Goal: Task Accomplishment & Management: Manage account settings

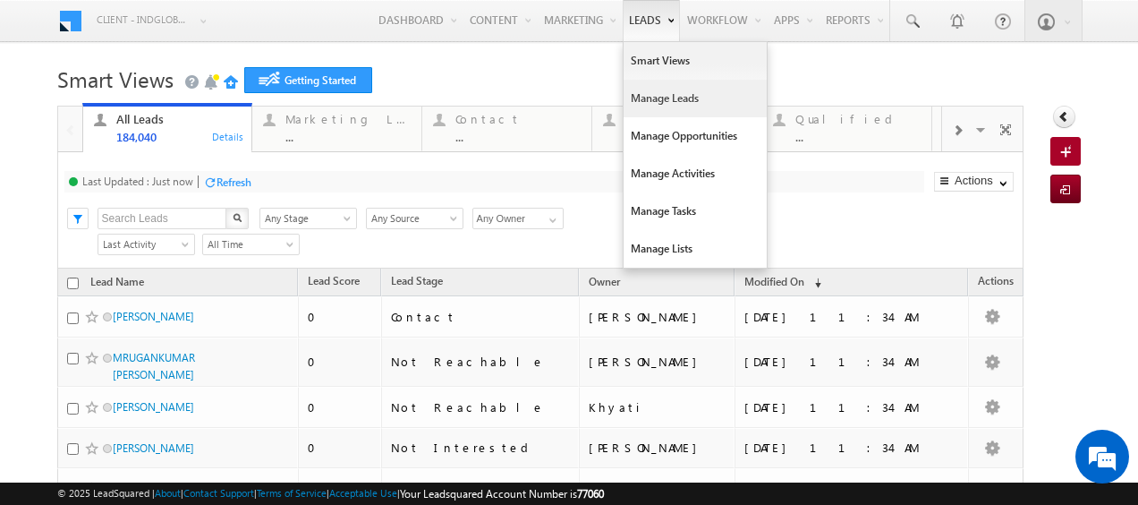
click at [644, 97] on link "Manage Leads" at bounding box center [695, 99] width 143 height 38
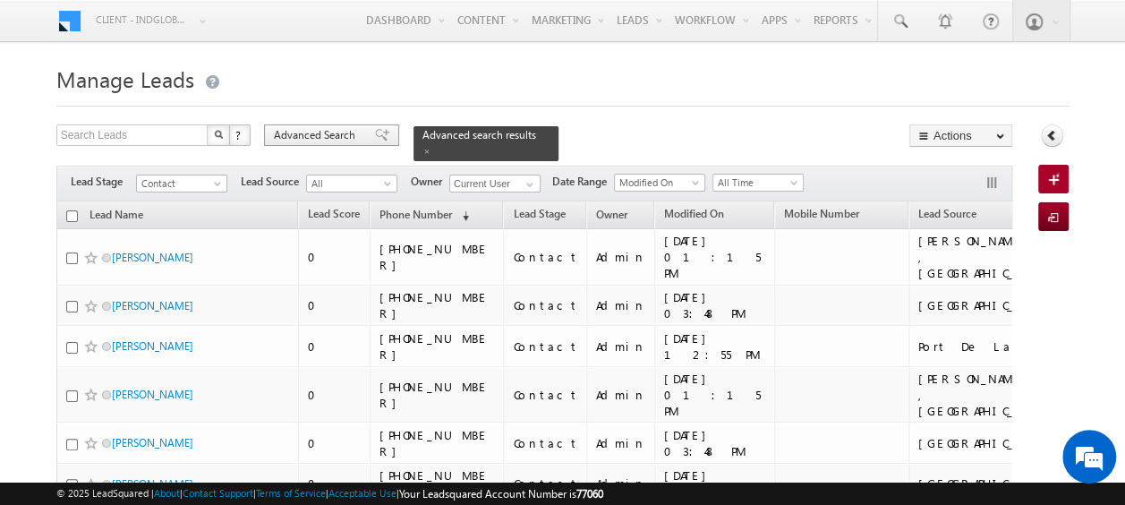
click at [342, 133] on span "Advanced Search" at bounding box center [317, 135] width 87 height 16
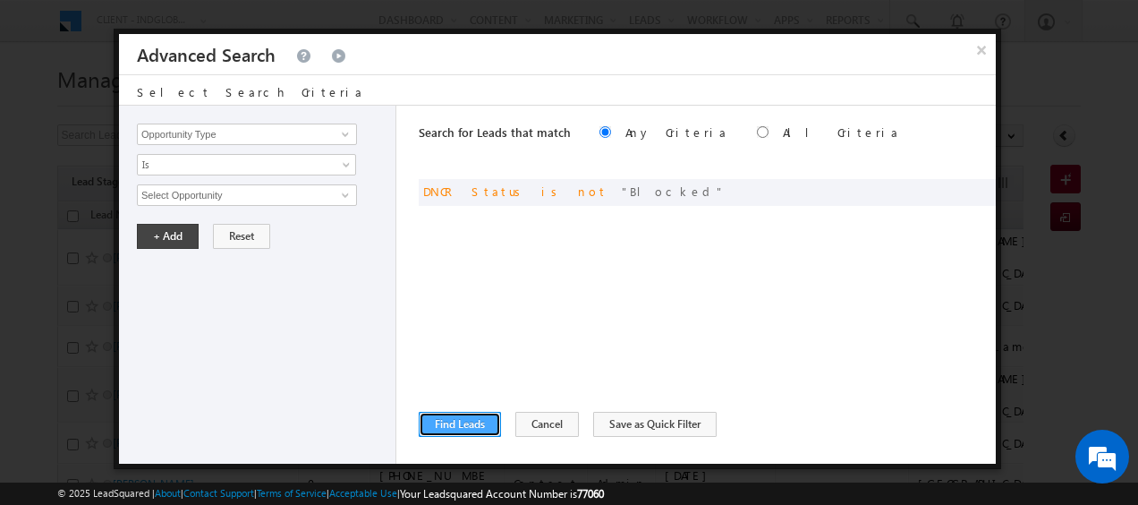
click at [478, 428] on button "Find Leads" at bounding box center [460, 424] width 82 height 25
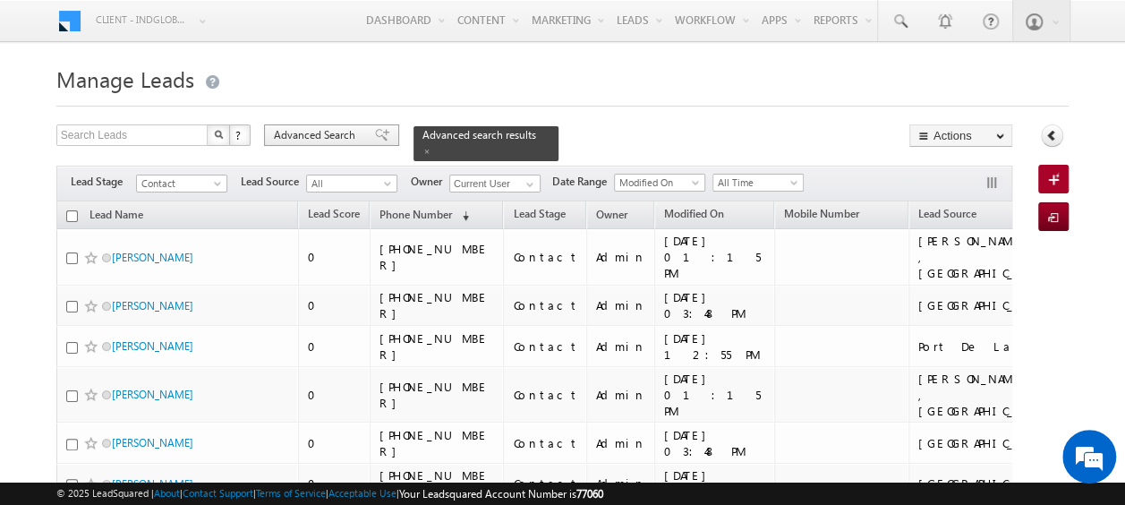
click at [322, 137] on span "Advanced Search" at bounding box center [317, 135] width 87 height 16
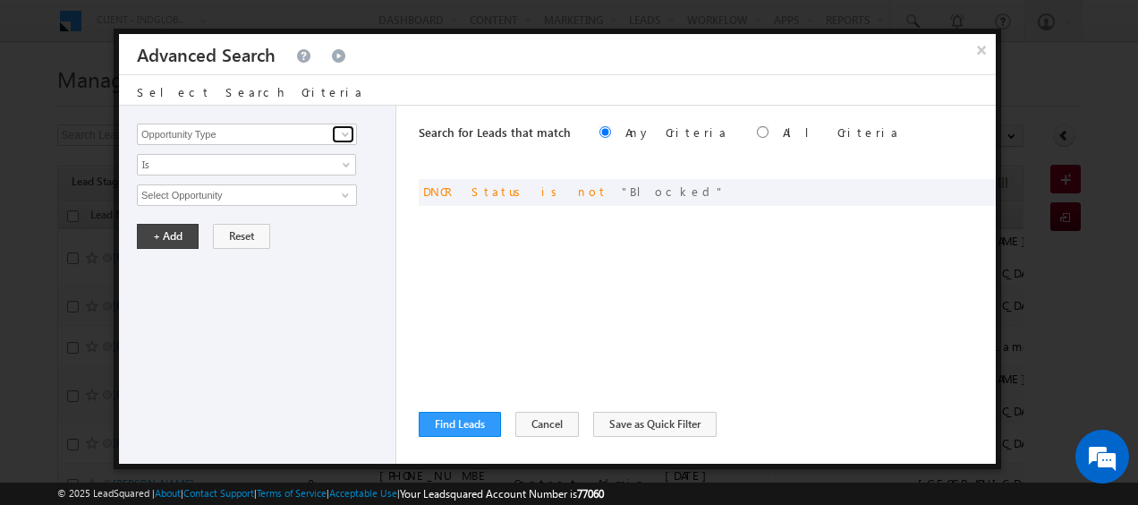
click at [347, 132] on span at bounding box center [345, 134] width 14 height 14
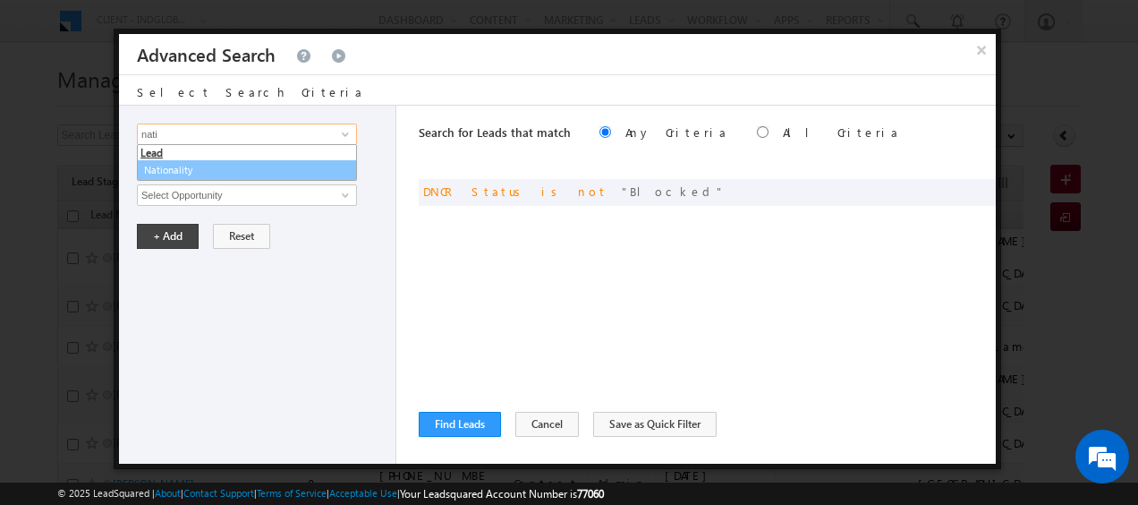
click at [184, 171] on link "Nationality" at bounding box center [247, 170] width 220 height 21
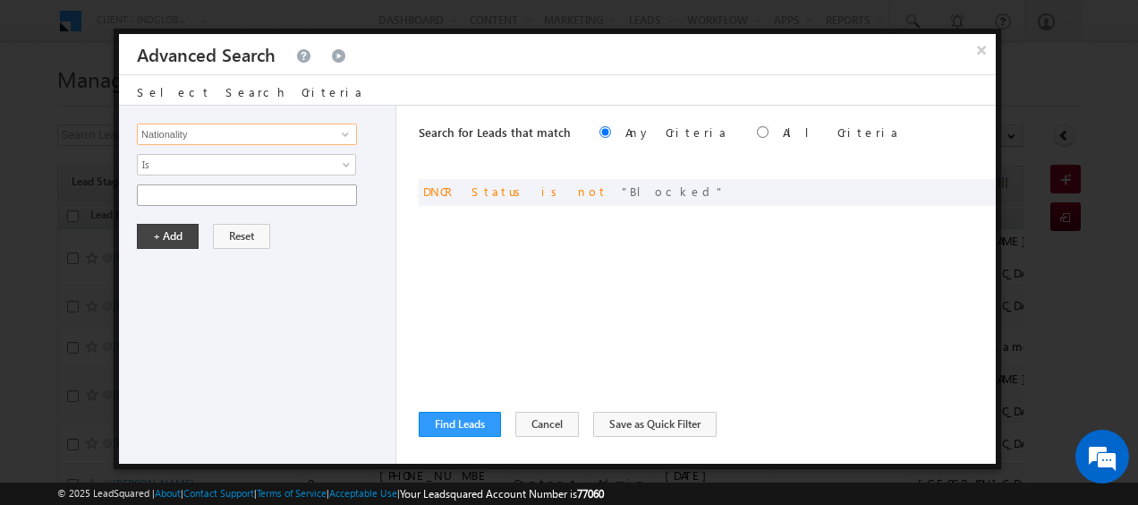
type input "Nationality"
click at [329, 192] on input "text" at bounding box center [247, 194] width 220 height 21
type input "s"
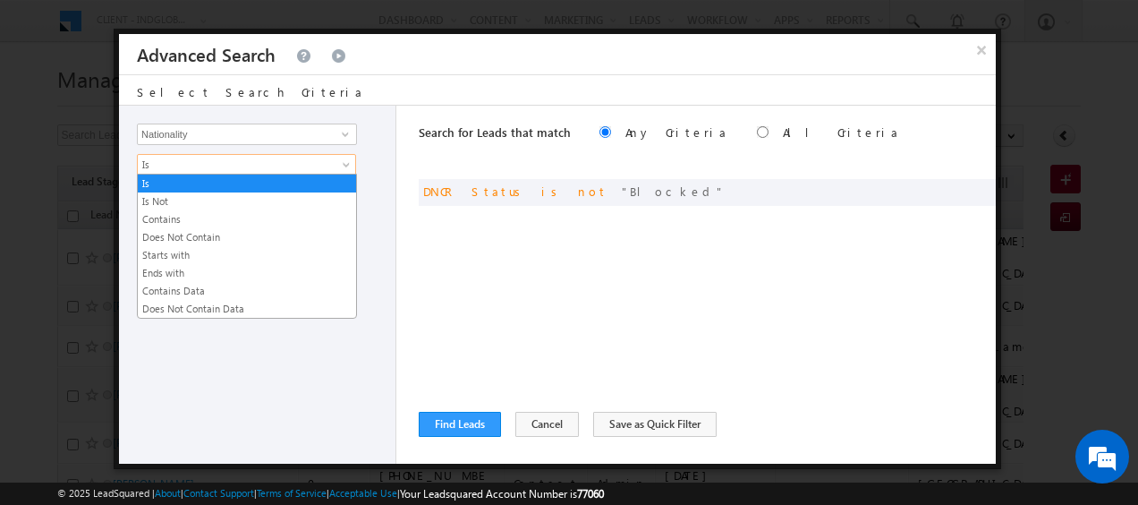
click at [345, 166] on span at bounding box center [348, 168] width 14 height 14
click at [234, 215] on link "Contains" at bounding box center [247, 219] width 218 height 16
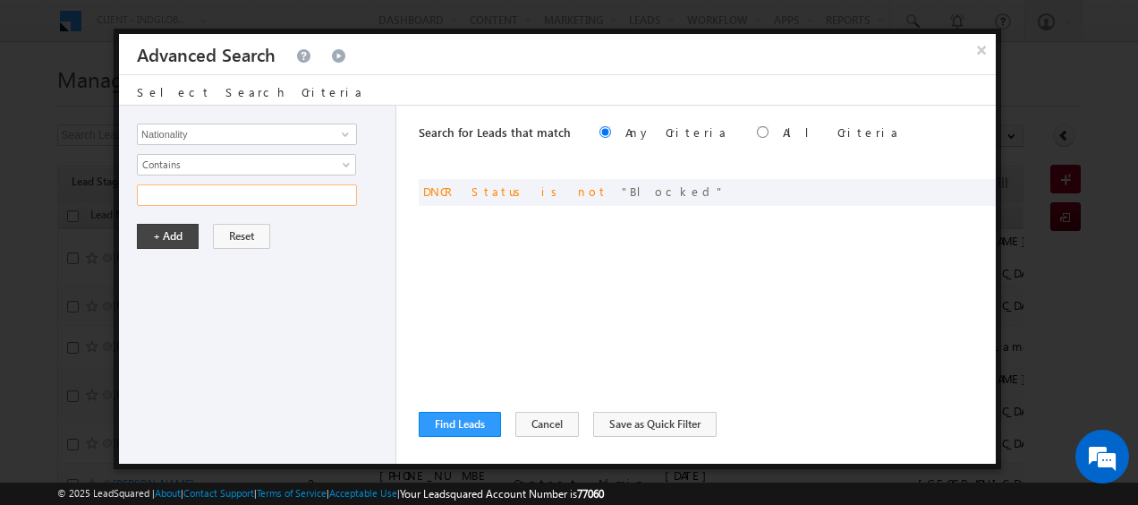
click at [259, 190] on input "text" at bounding box center [247, 194] width 220 height 21
type input "s"
click at [334, 136] on link at bounding box center [343, 134] width 22 height 18
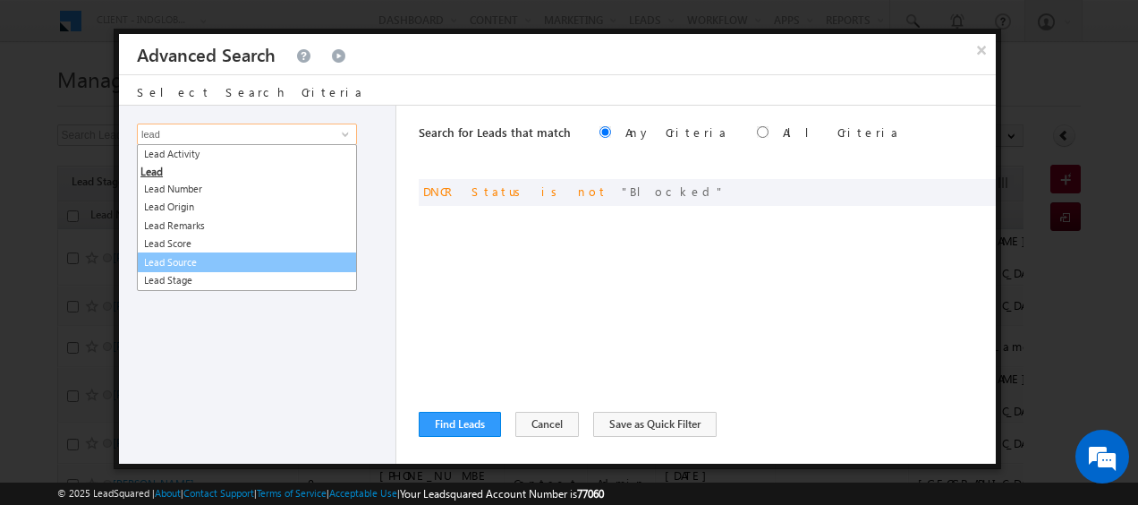
click at [207, 264] on link "Lead Source" at bounding box center [247, 262] width 220 height 21
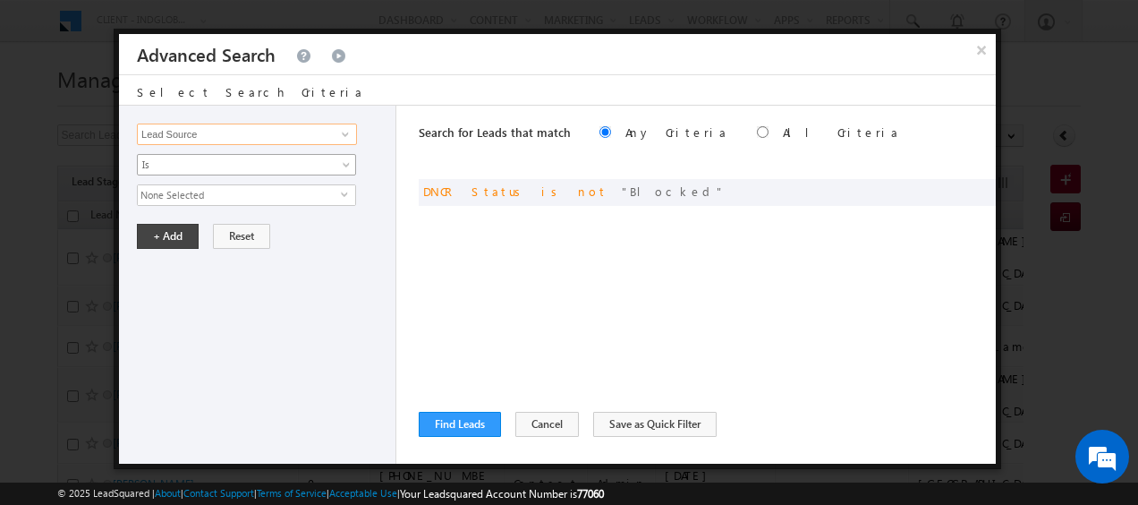
type input "Lead Source"
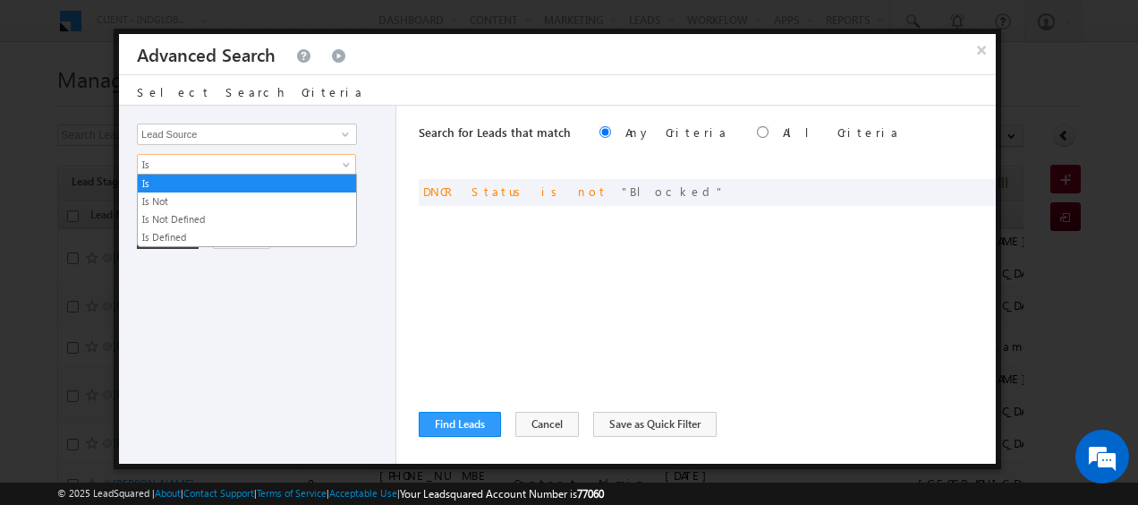
click at [349, 170] on span at bounding box center [348, 168] width 14 height 14
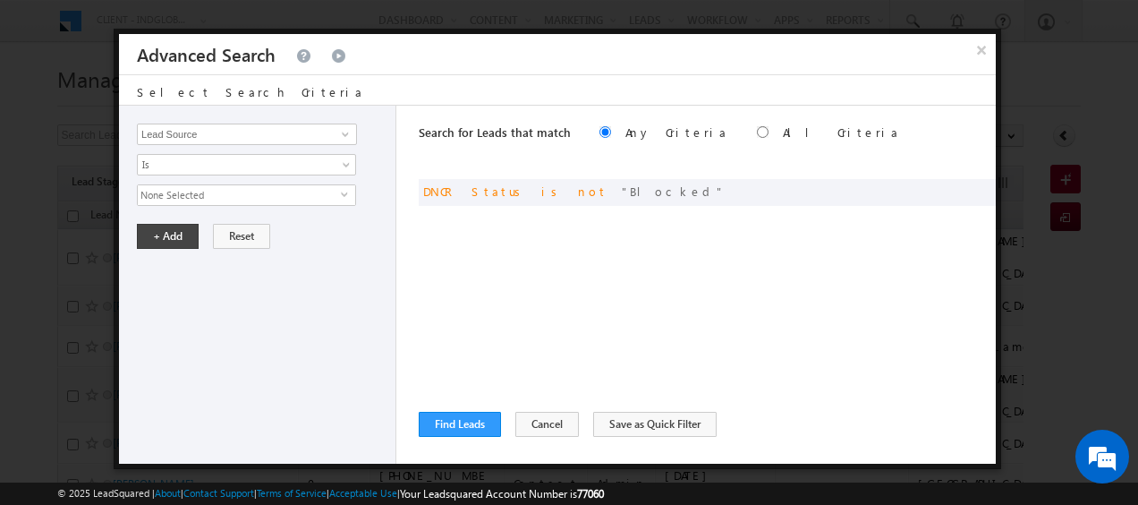
click at [352, 328] on div "Opportunity Type Lead Activity Task Sales Group Prospect Id Address 1 Address 2…" at bounding box center [257, 285] width 277 height 358
click at [333, 195] on span "None Selected" at bounding box center [239, 195] width 203 height 20
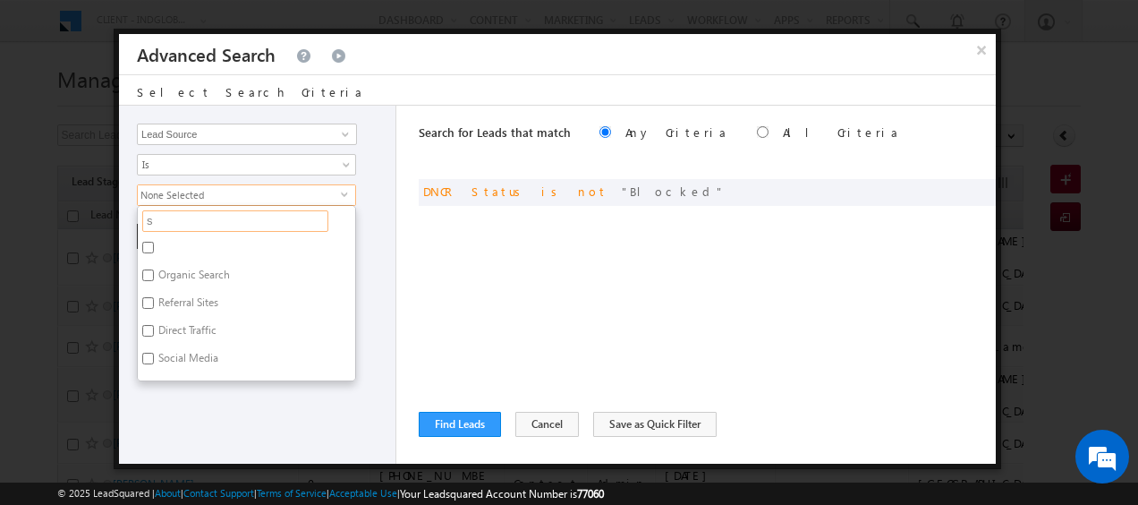
click at [252, 222] on input "s" at bounding box center [235, 220] width 186 height 21
type input "sa"
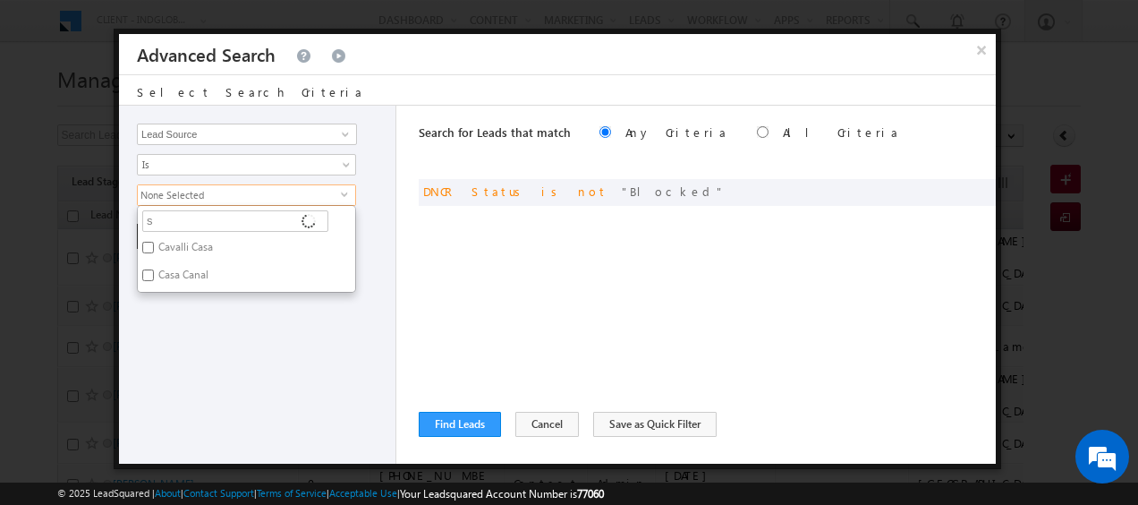
type input "sh"
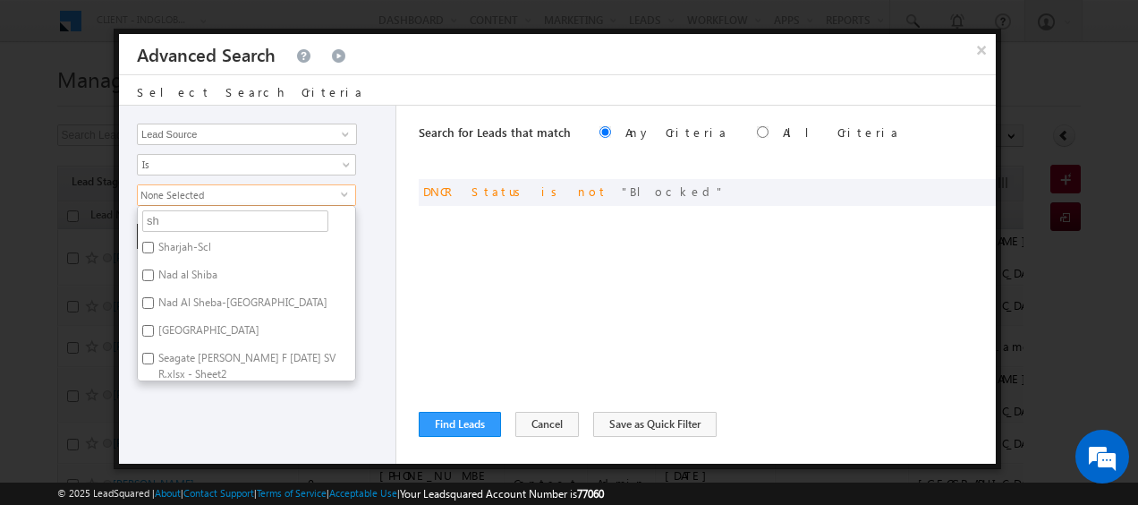
click at [153, 251] on label "Sharjah-Scl" at bounding box center [183, 250] width 91 height 28
click at [153, 251] on input "Sharjah-Scl" at bounding box center [148, 248] width 12 height 12
checkbox input "true"
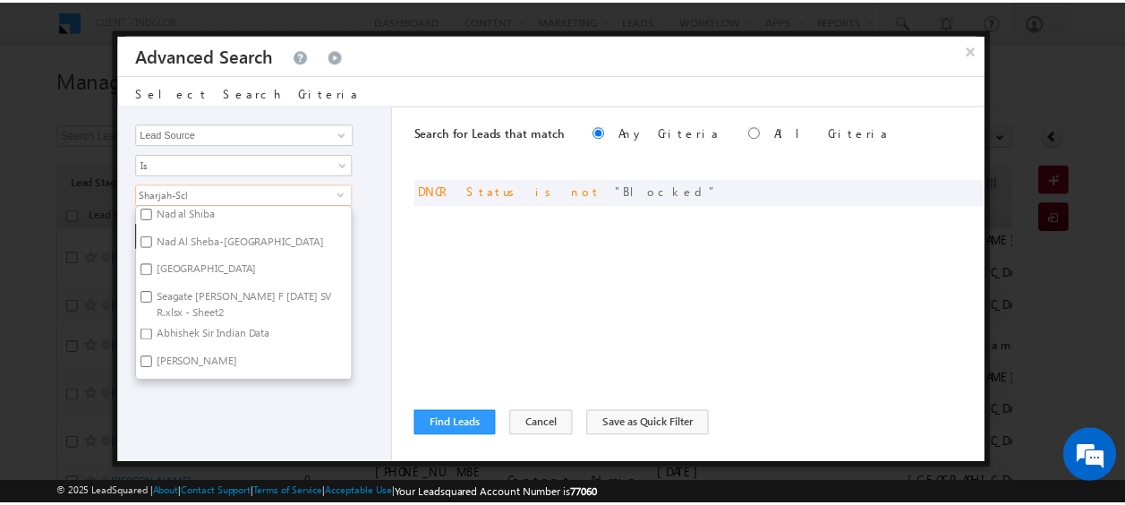
scroll to position [61, 0]
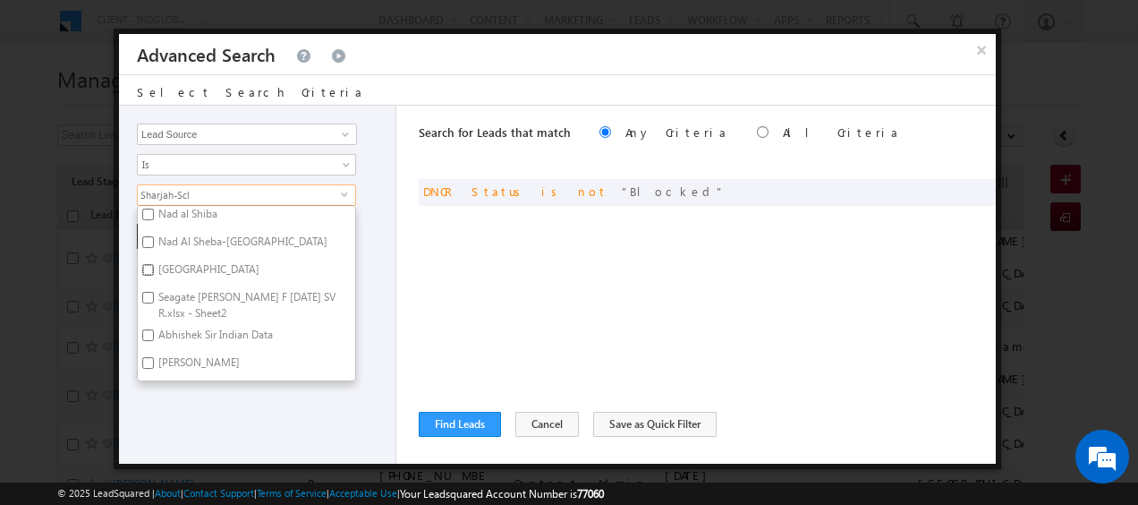
click at [152, 267] on input "Sharjah School" at bounding box center [148, 270] width 12 height 12
checkbox input "true"
click at [392, 261] on div "Opportunity Type Lead Activity Task Sales Group Prospect Id Address 1 Address 2…" at bounding box center [257, 285] width 277 height 358
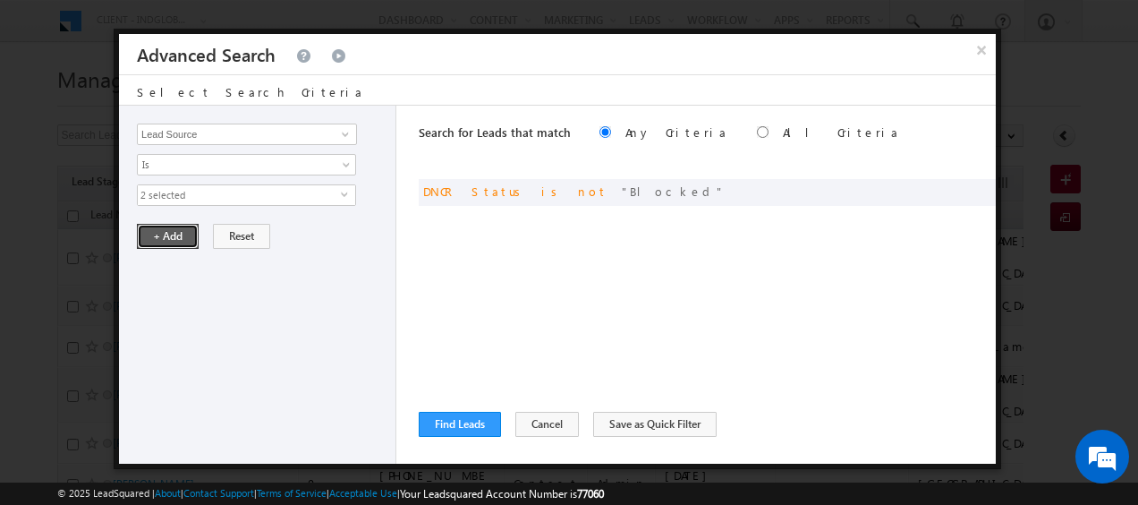
click at [173, 227] on button "+ Add" at bounding box center [168, 236] width 62 height 25
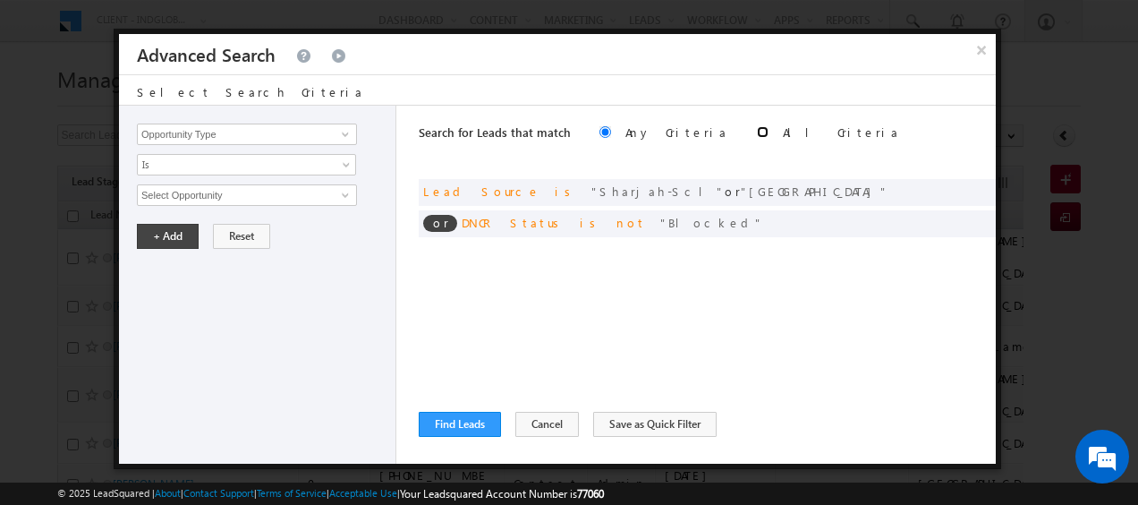
click at [757, 128] on input "radio" at bounding box center [763, 132] width 12 height 12
radio input "true"
click at [467, 423] on button "Find Leads" at bounding box center [460, 424] width 82 height 25
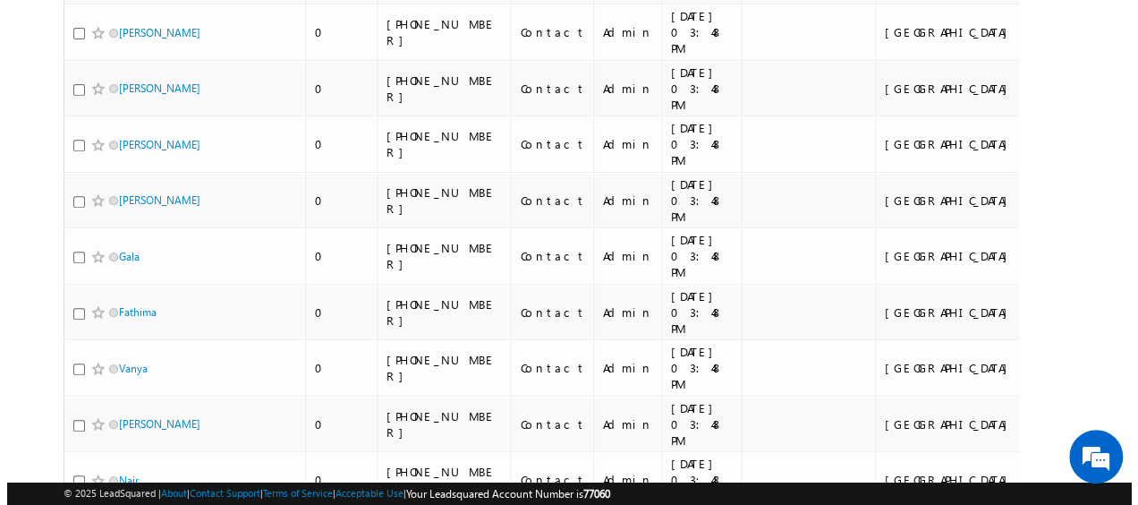
scroll to position [0, 0]
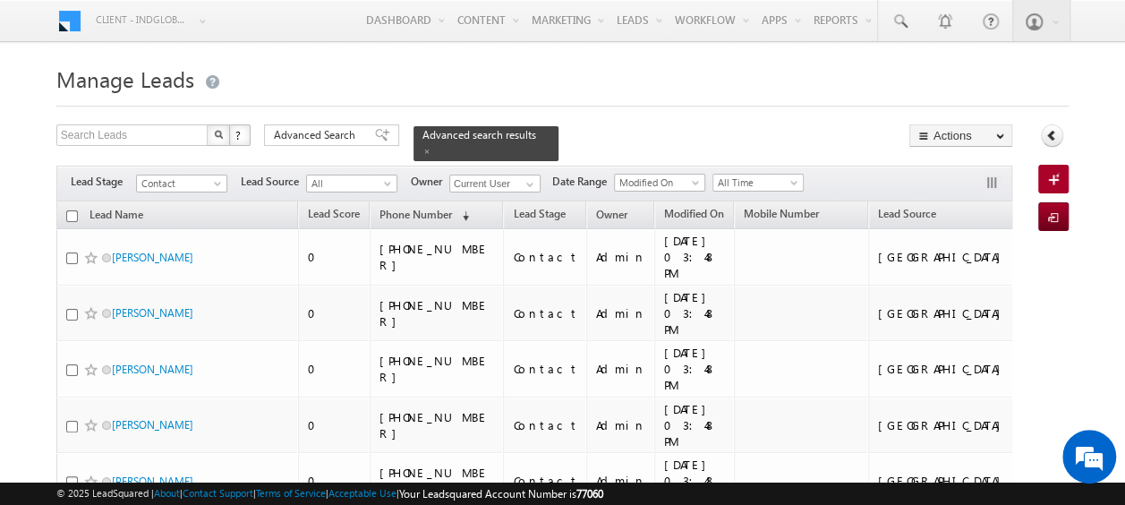
click at [70, 210] on input "checkbox" at bounding box center [72, 216] width 12 height 12
checkbox input "true"
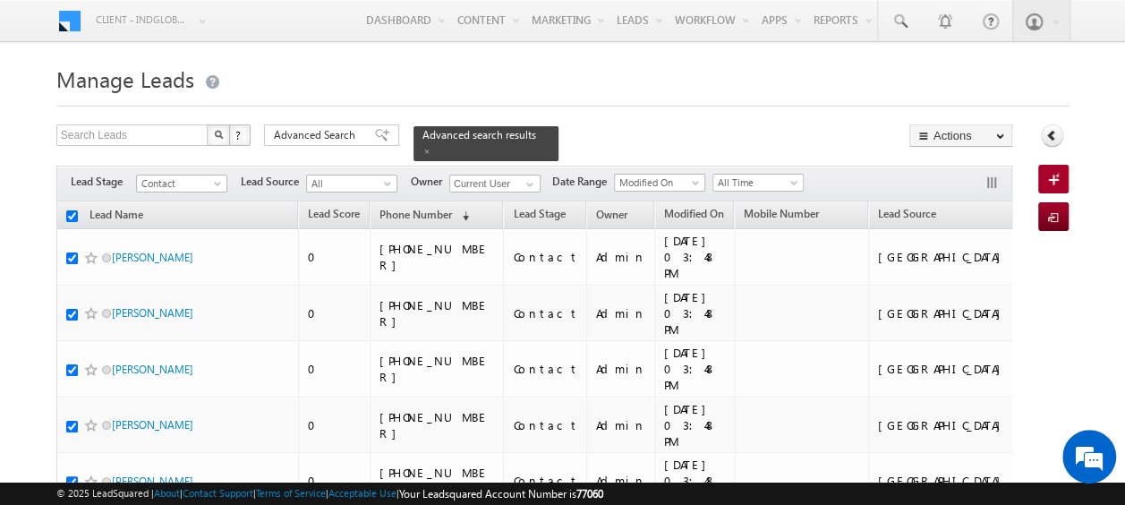
checkbox input "true"
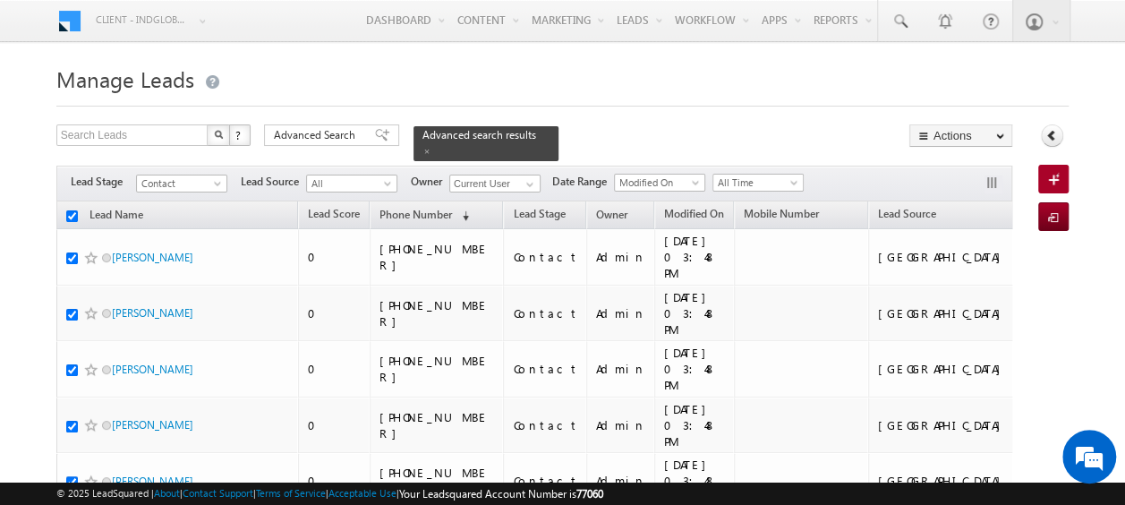
checkbox input "true"
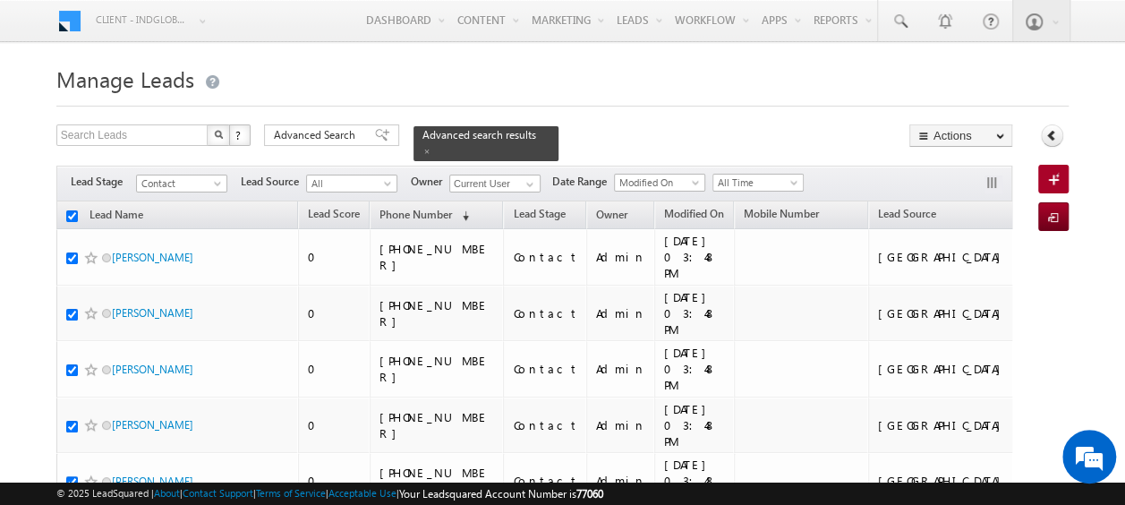
checkbox input "true"
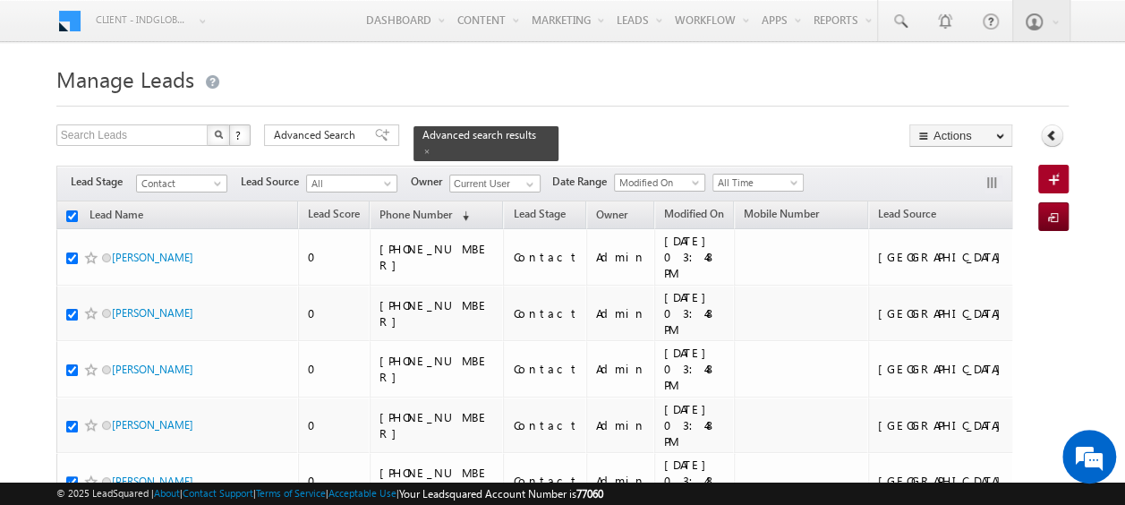
checkbox input "true"
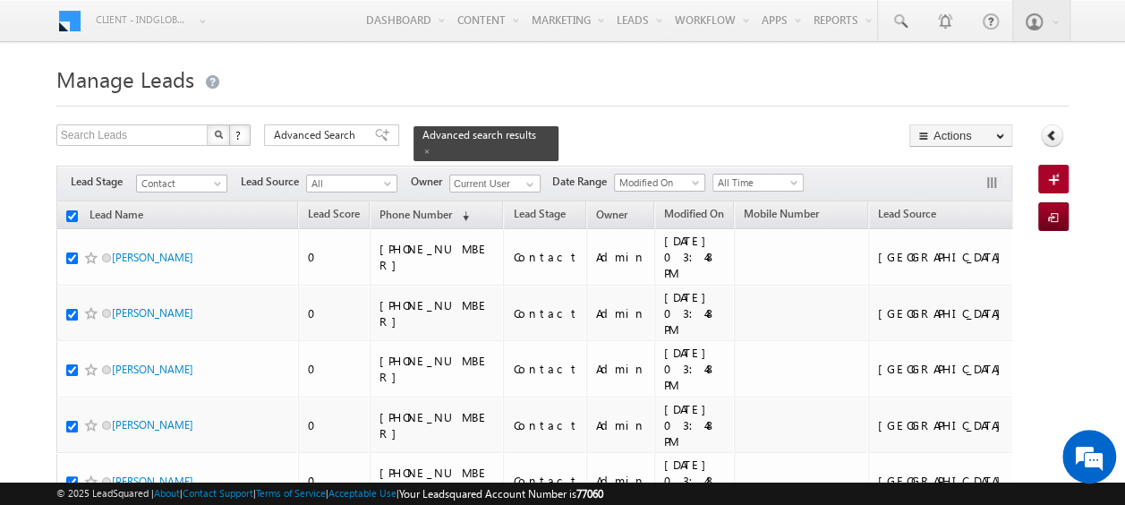
checkbox input "true"
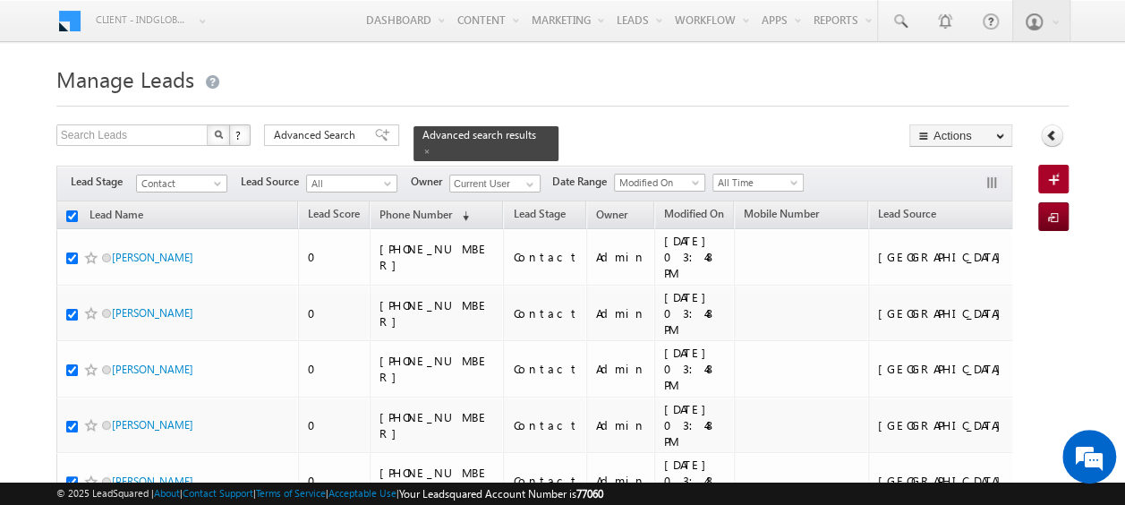
checkbox input "true"
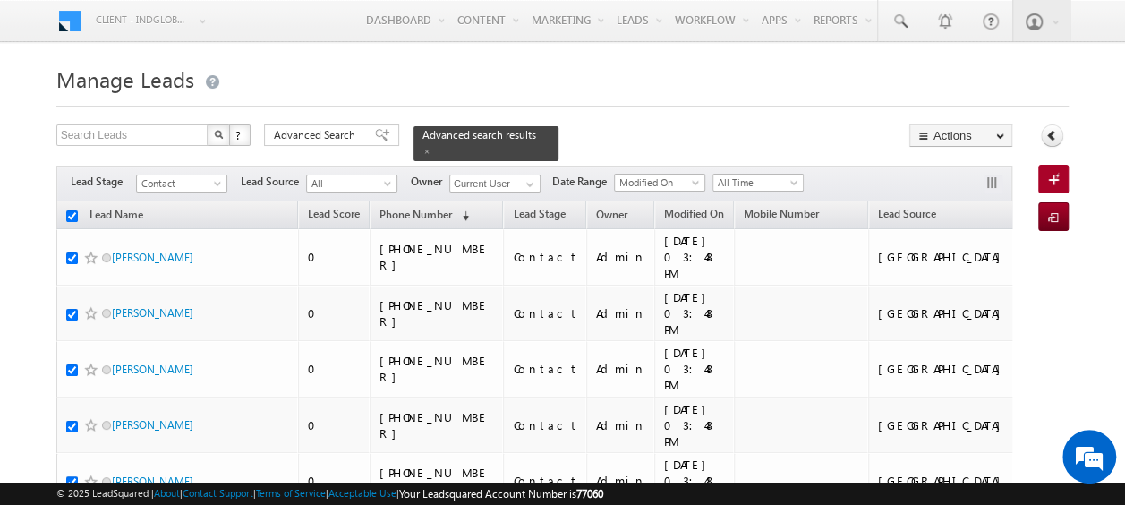
checkbox input "true"
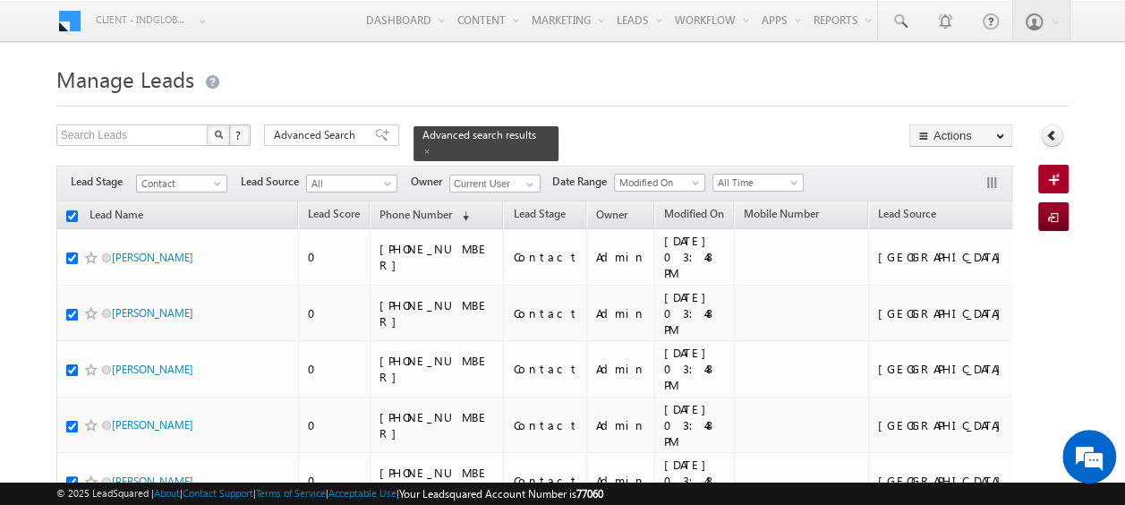
checkbox input "true"
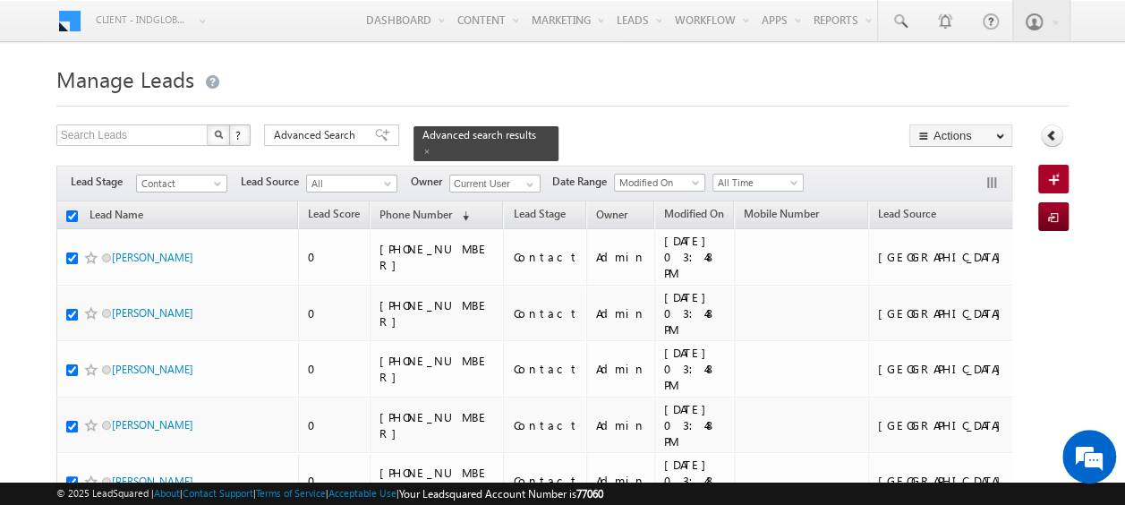
checkbox input "true"
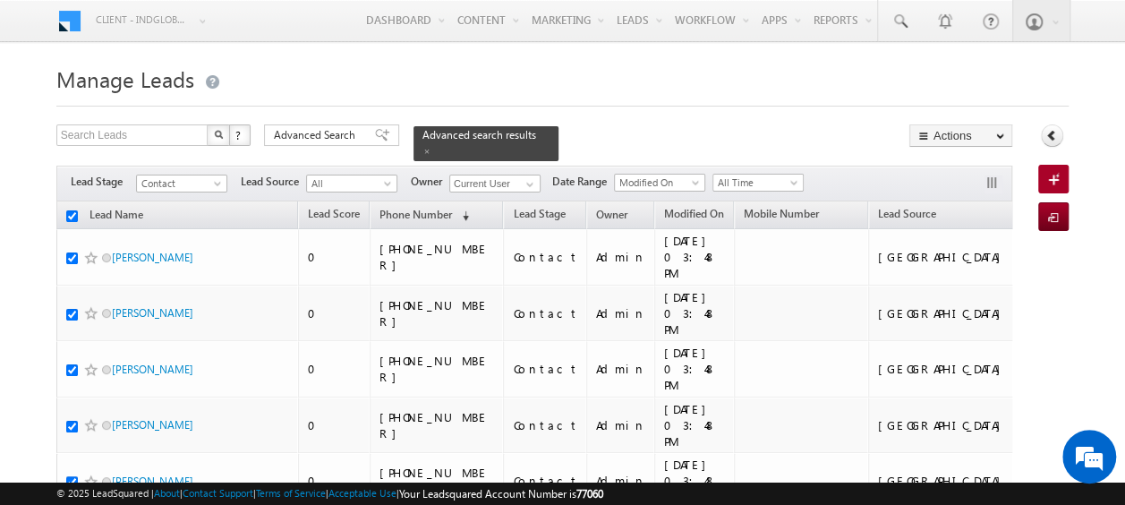
checkbox input "true"
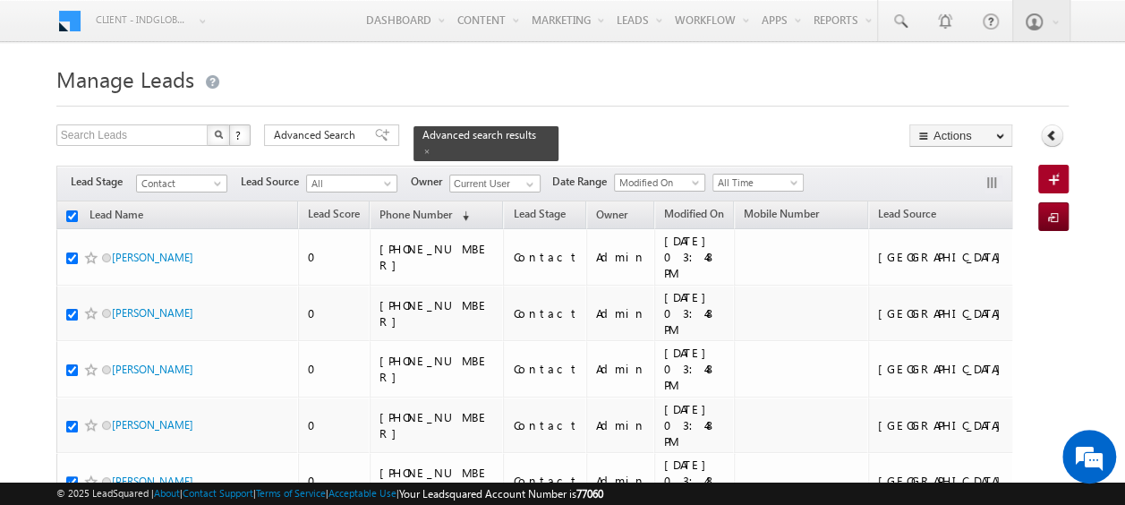
checkbox input "true"
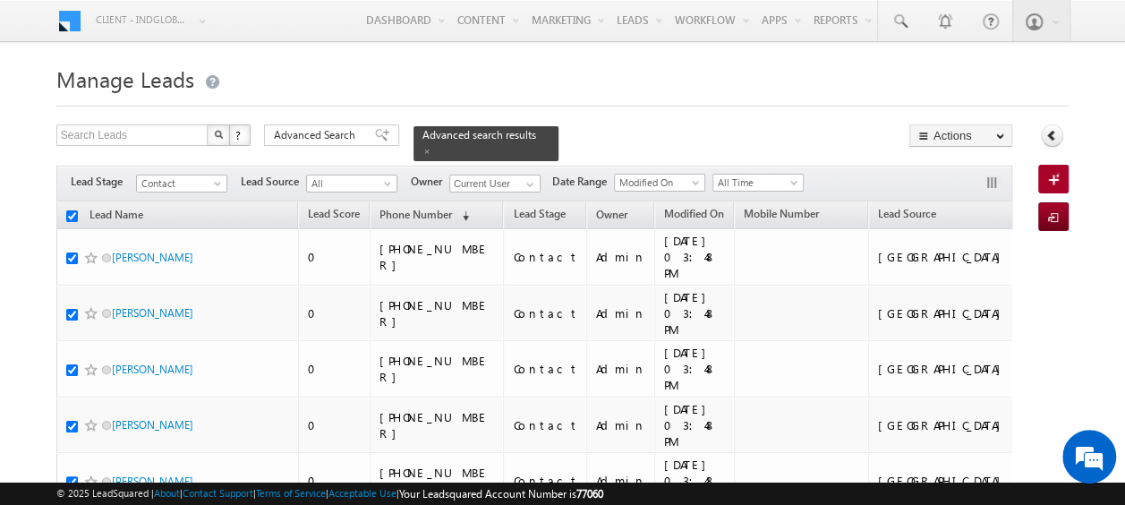
checkbox input "true"
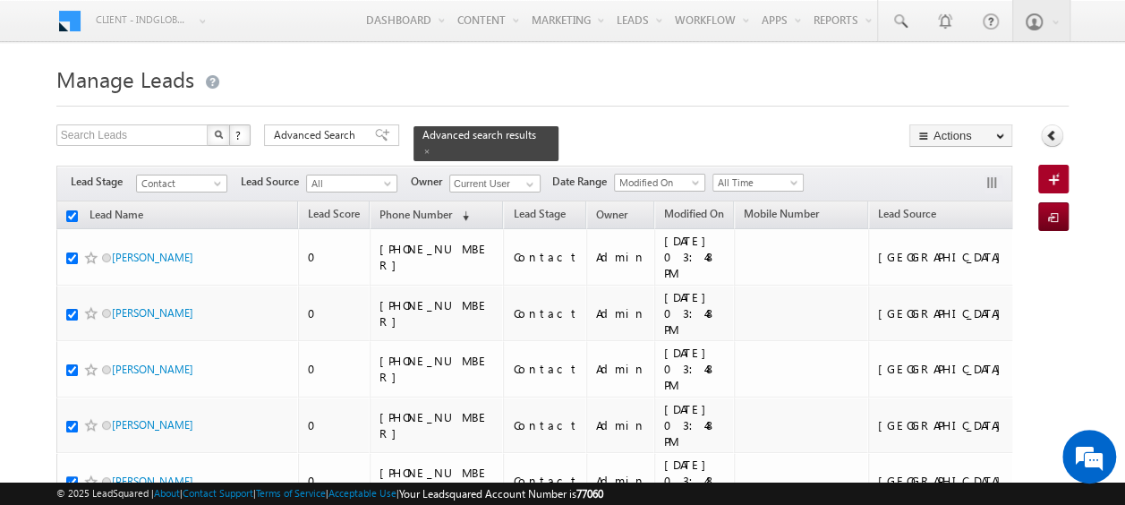
checkbox input "true"
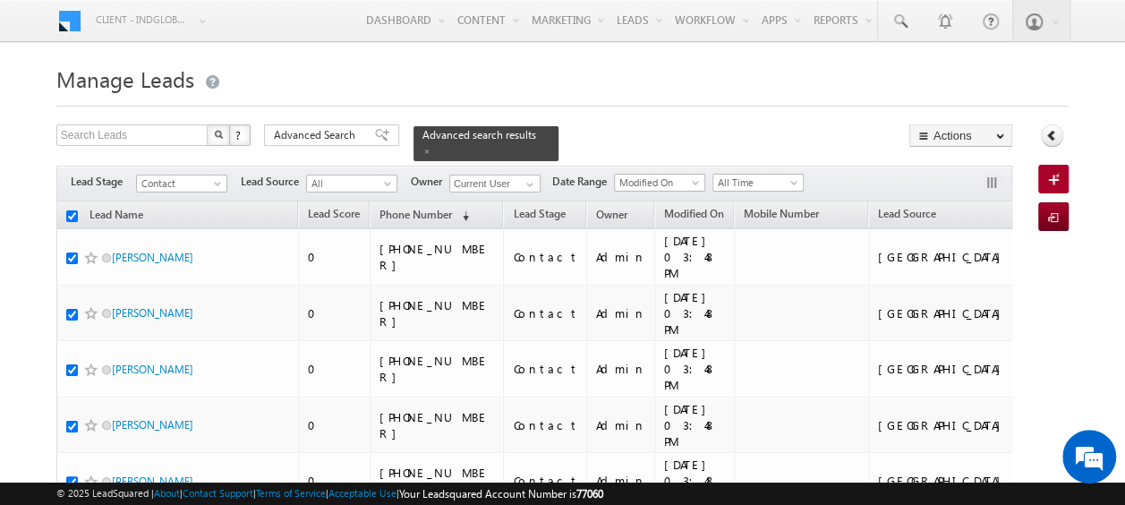
checkbox input "true"
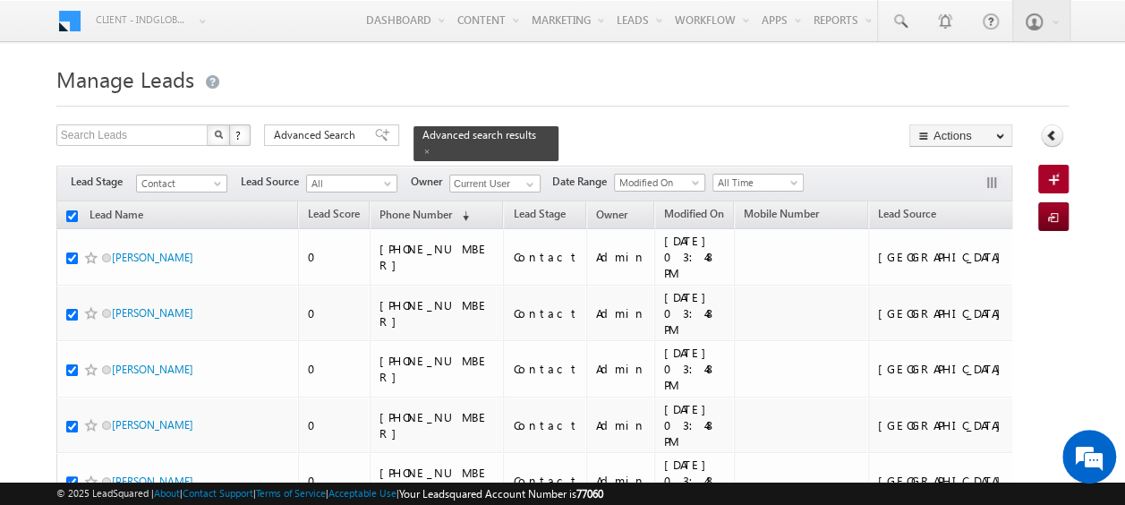
checkbox input "true"
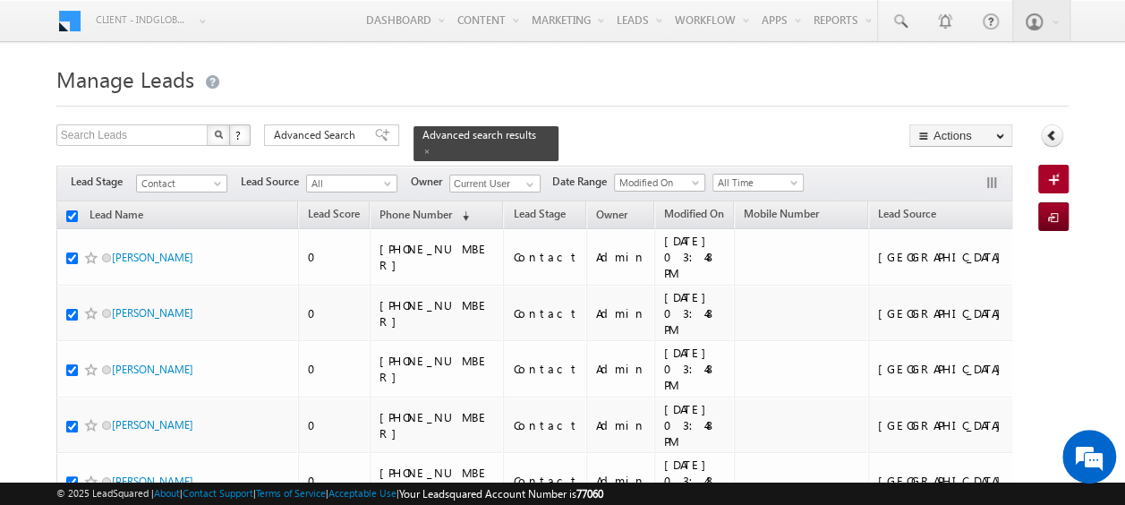
checkbox input "true"
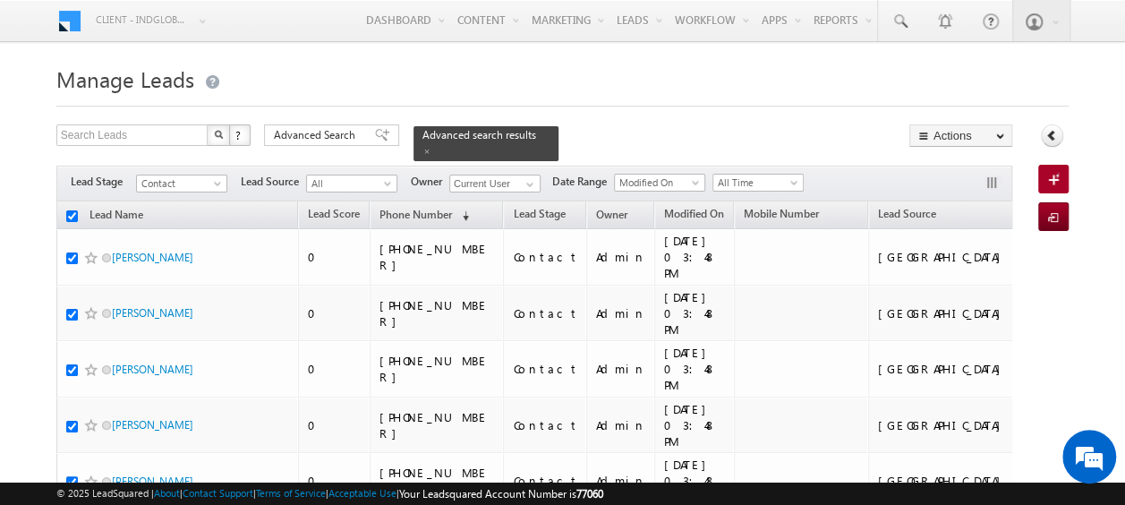
checkbox input "true"
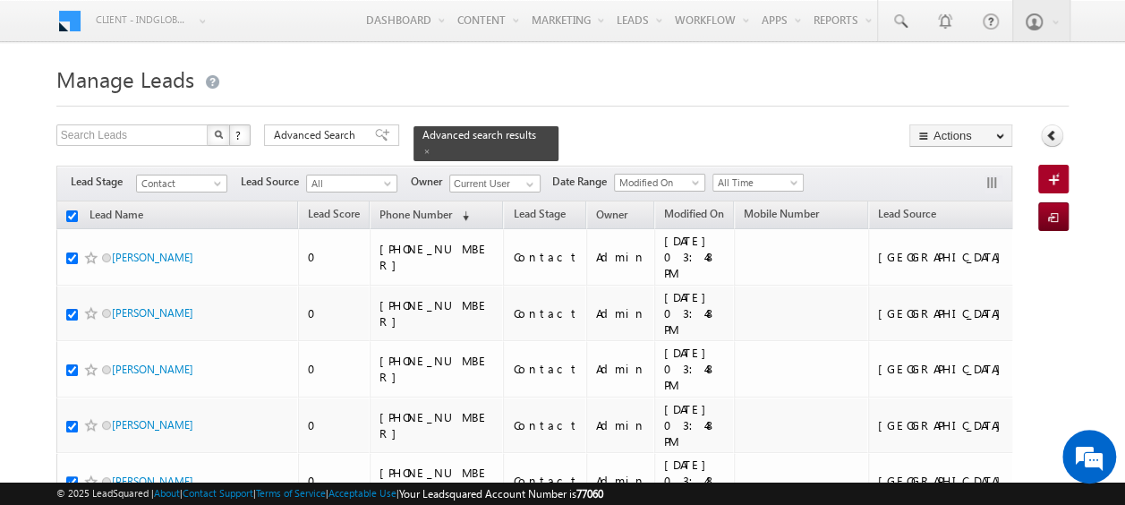
checkbox input "true"
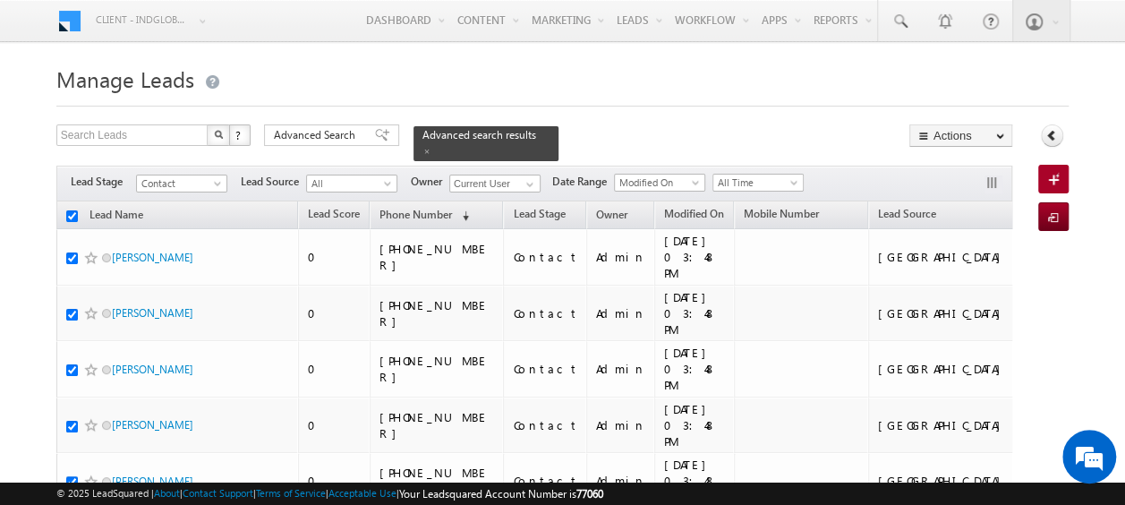
checkbox input "true"
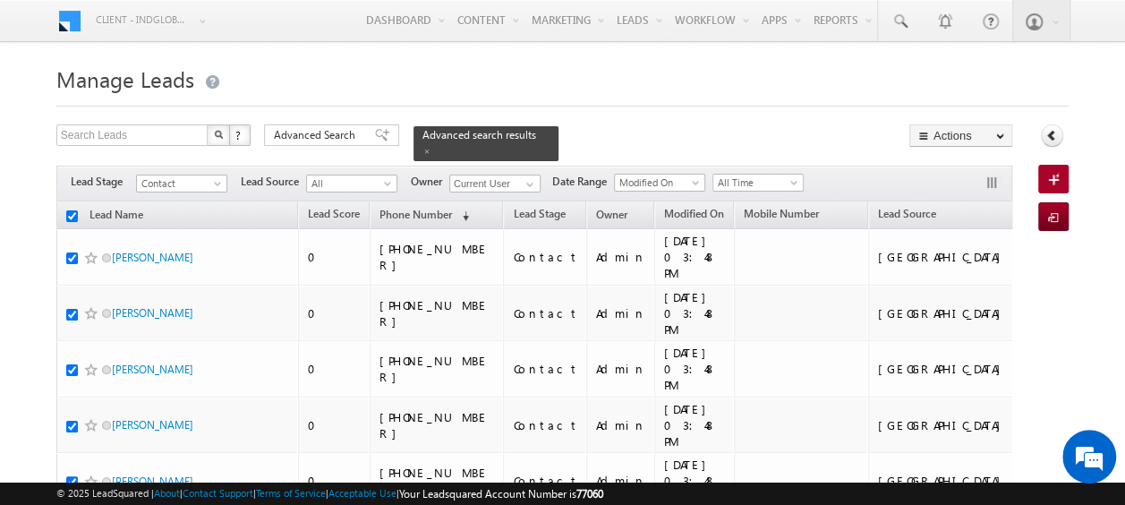
checkbox input "true"
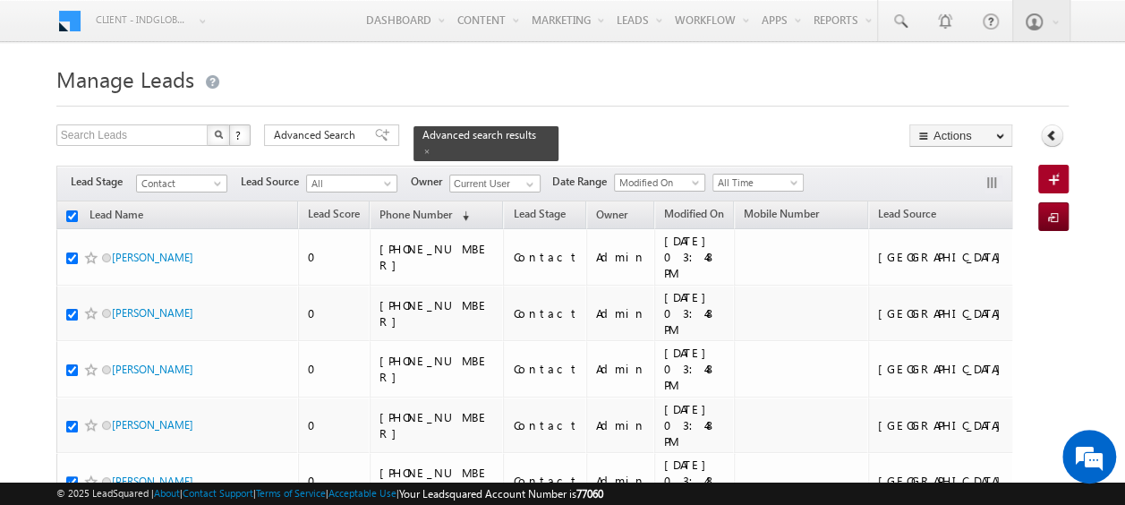
checkbox input "true"
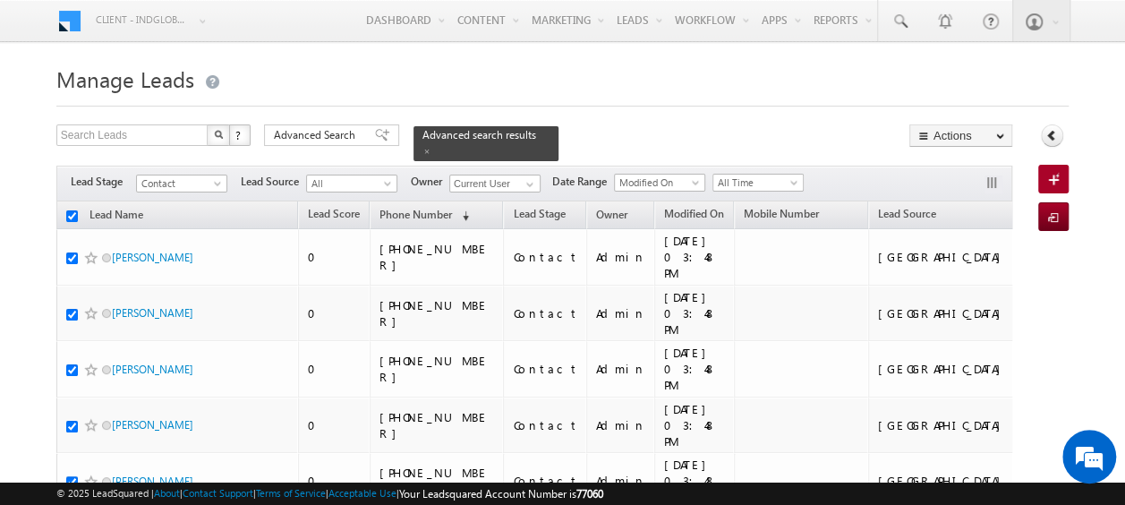
checkbox input "true"
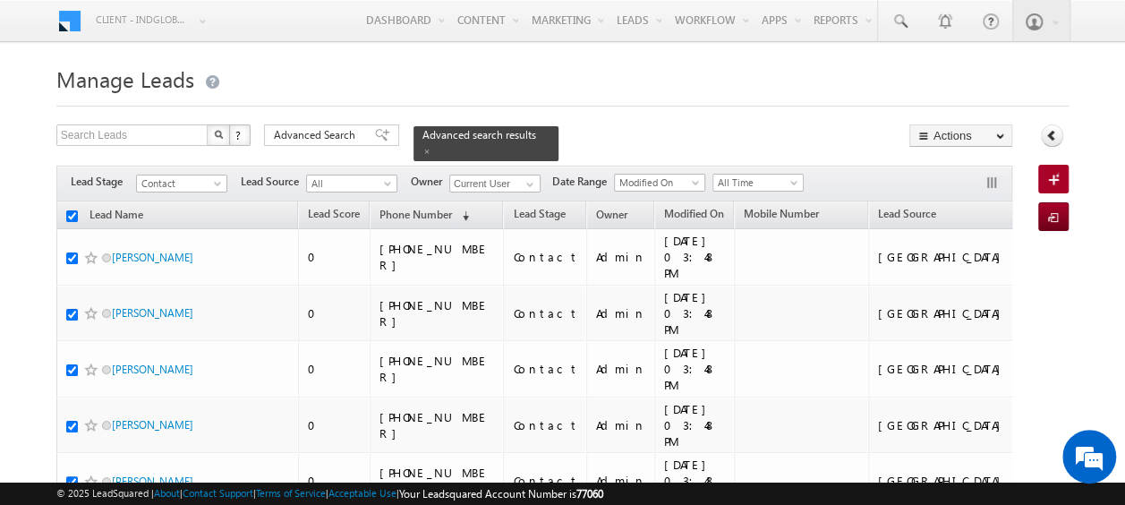
checkbox input "true"
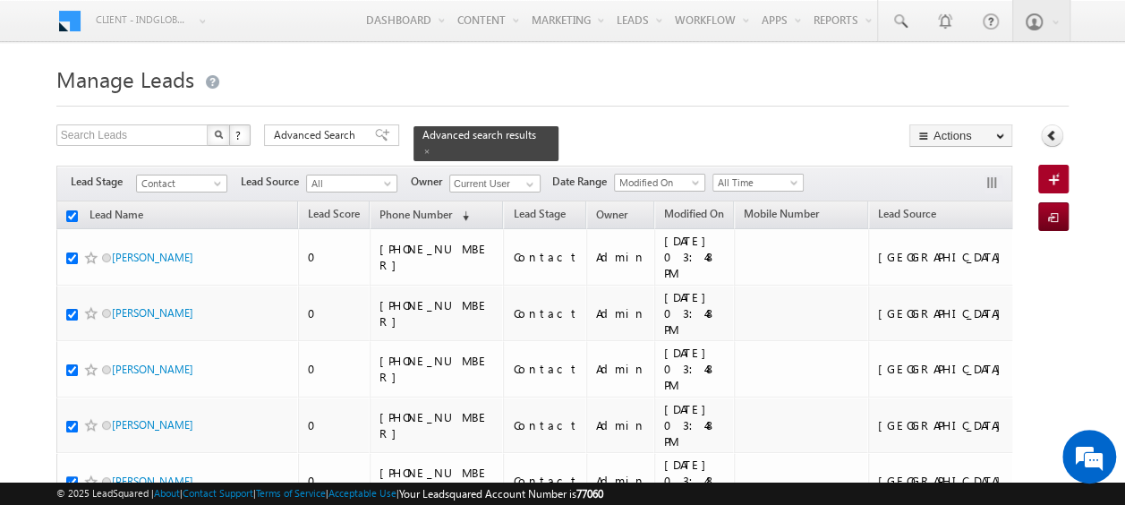
checkbox input "true"
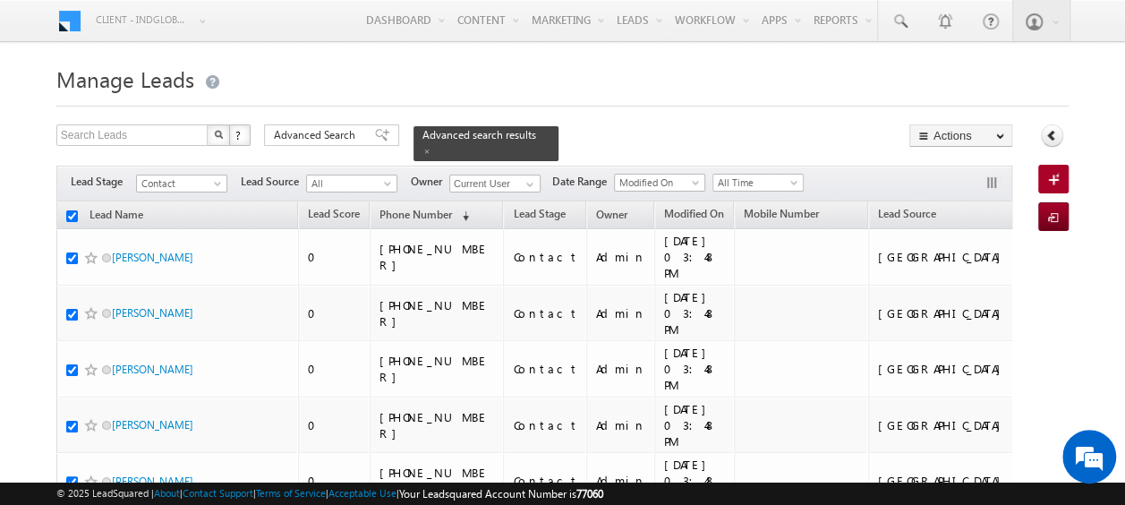
checkbox input "true"
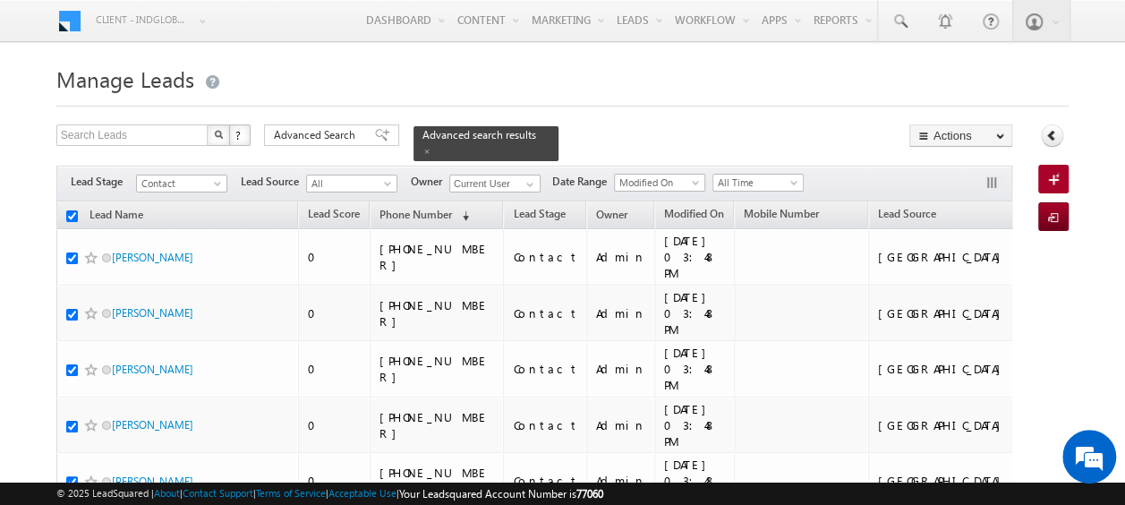
checkbox input "true"
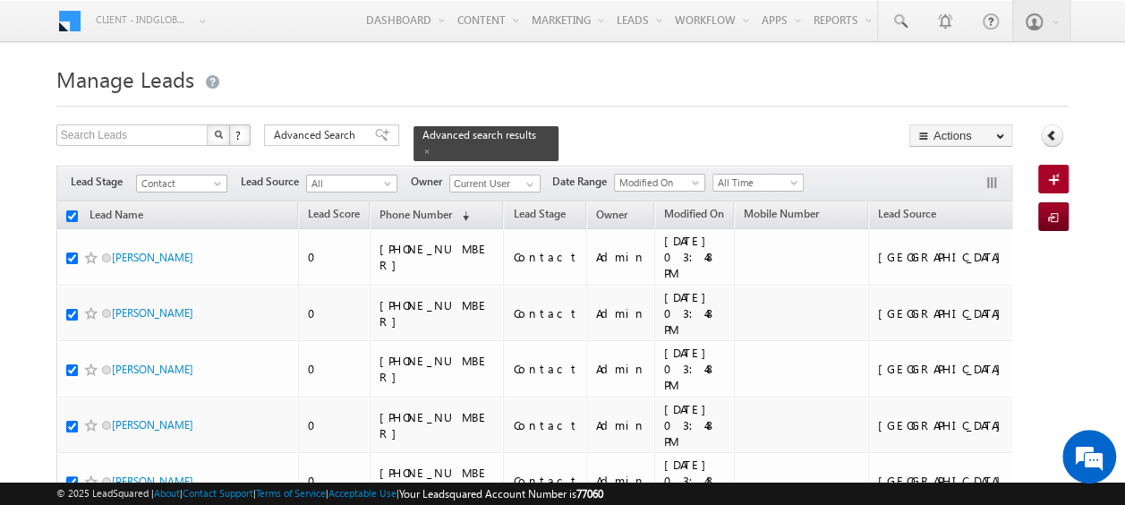
checkbox input "true"
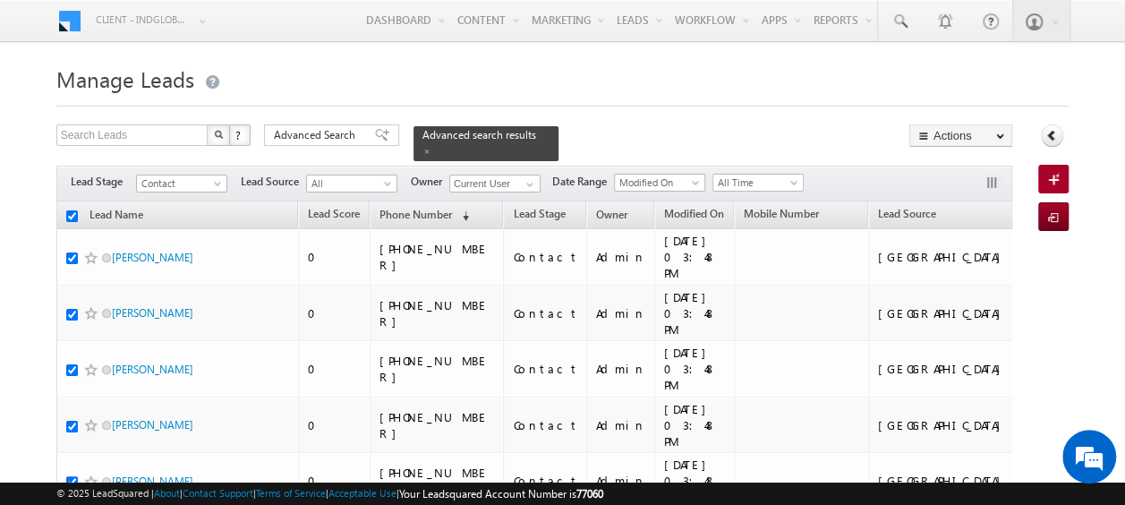
checkbox input "true"
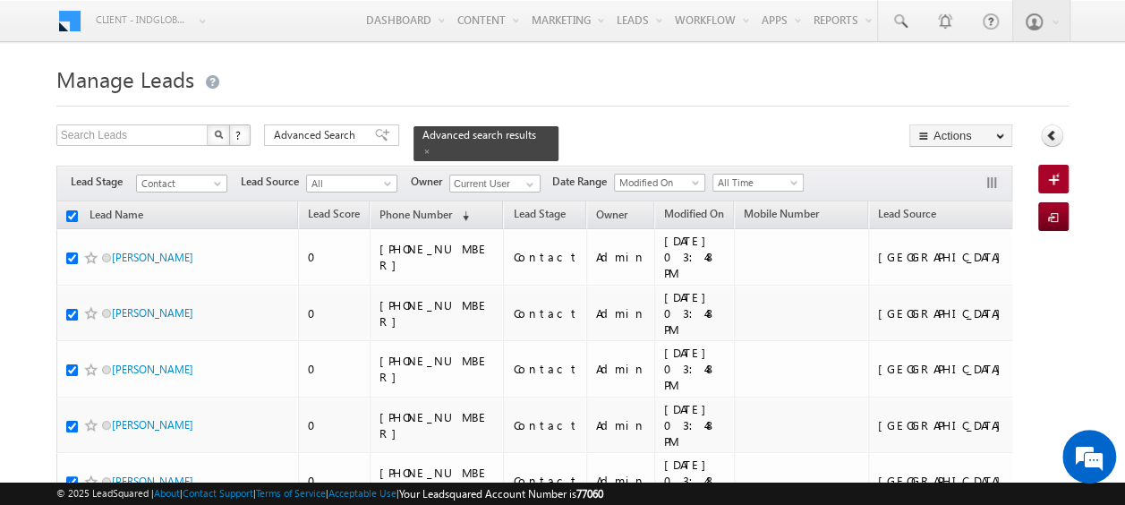
checkbox input "true"
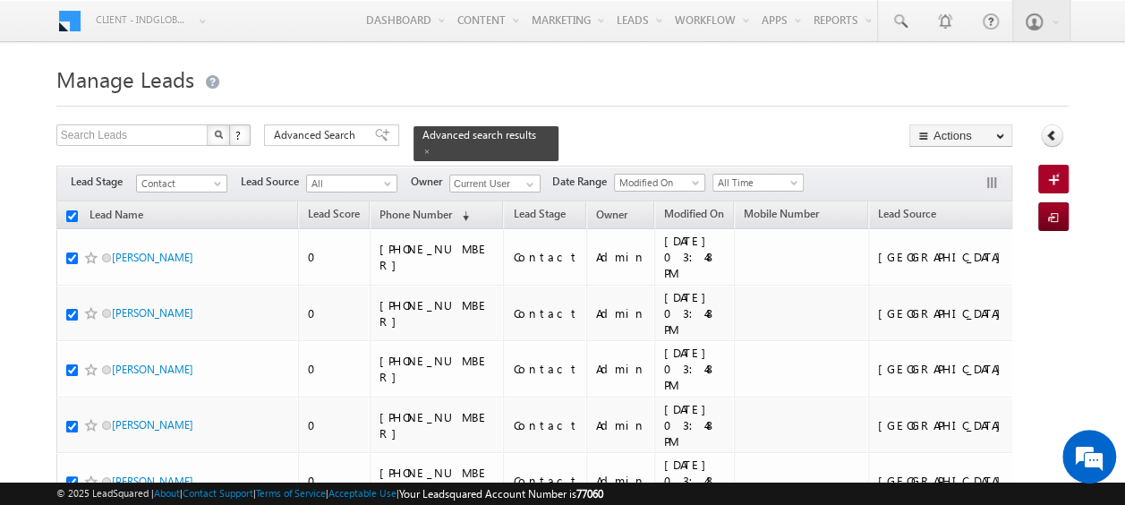
checkbox input "true"
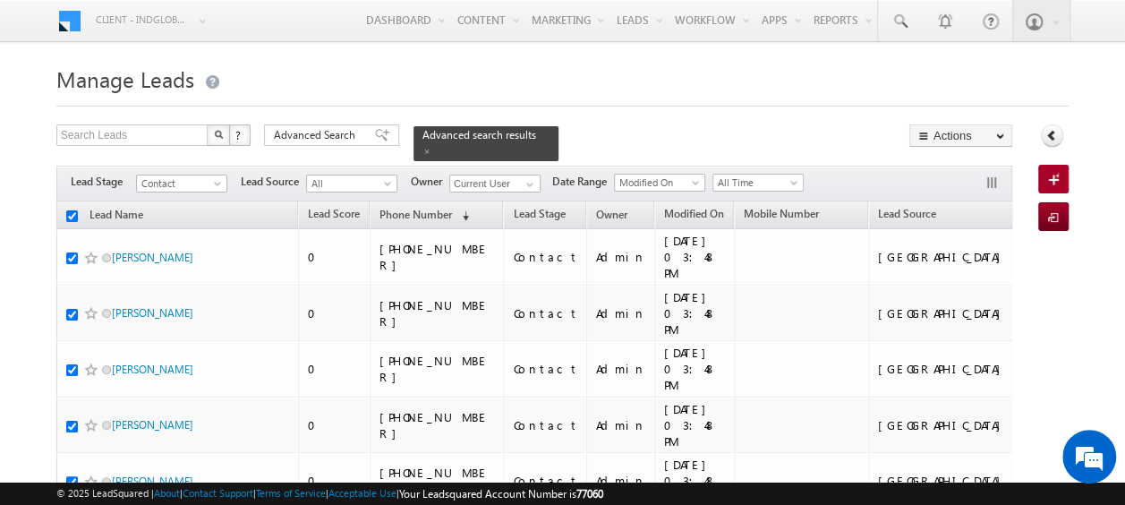
checkbox input "true"
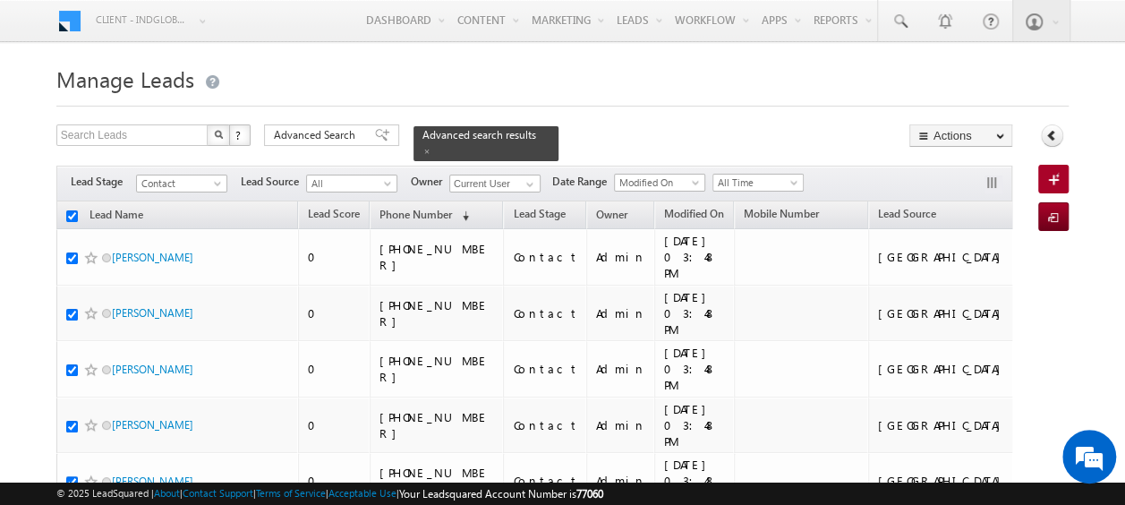
checkbox input "true"
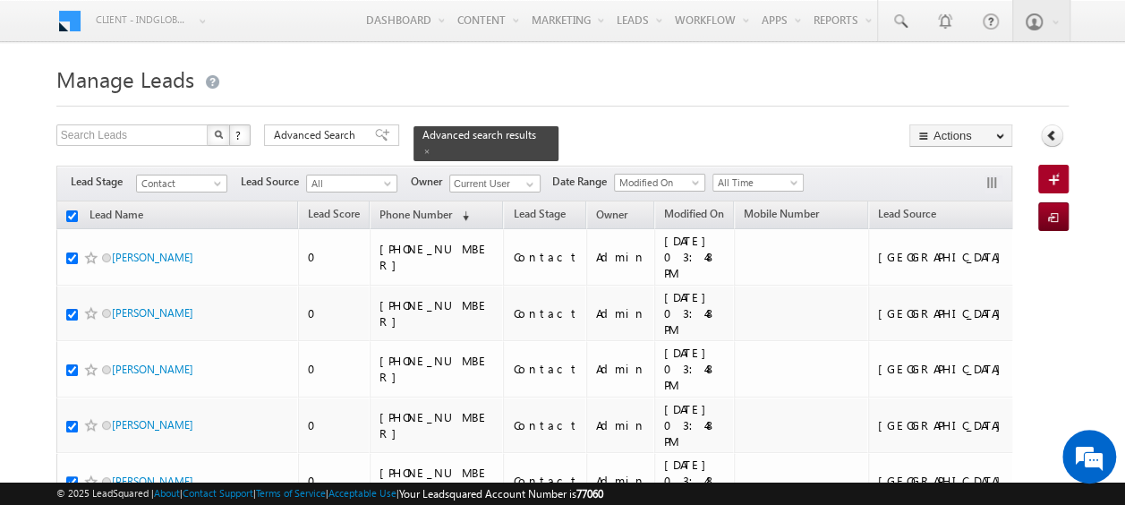
checkbox input "true"
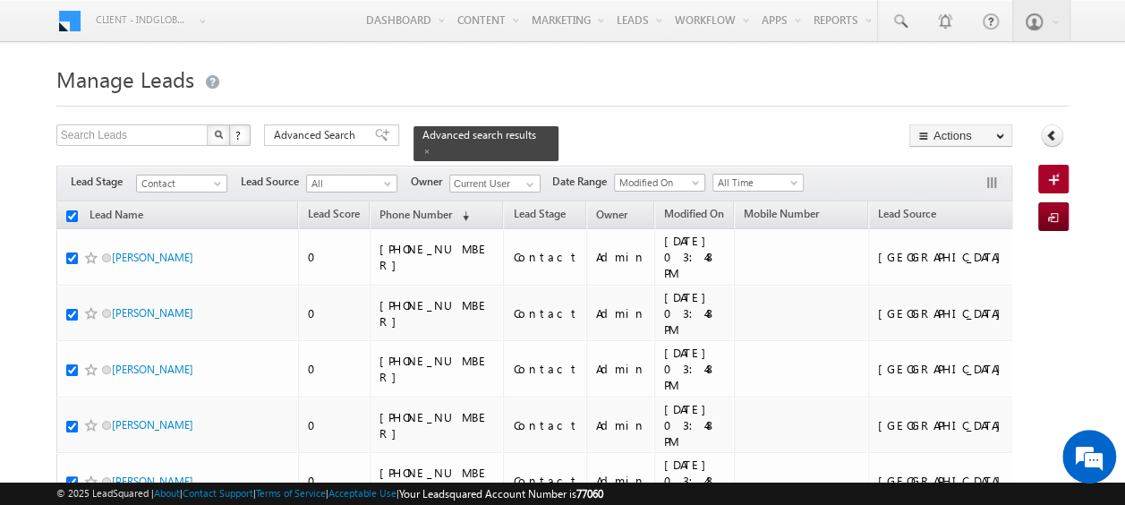
checkbox input "true"
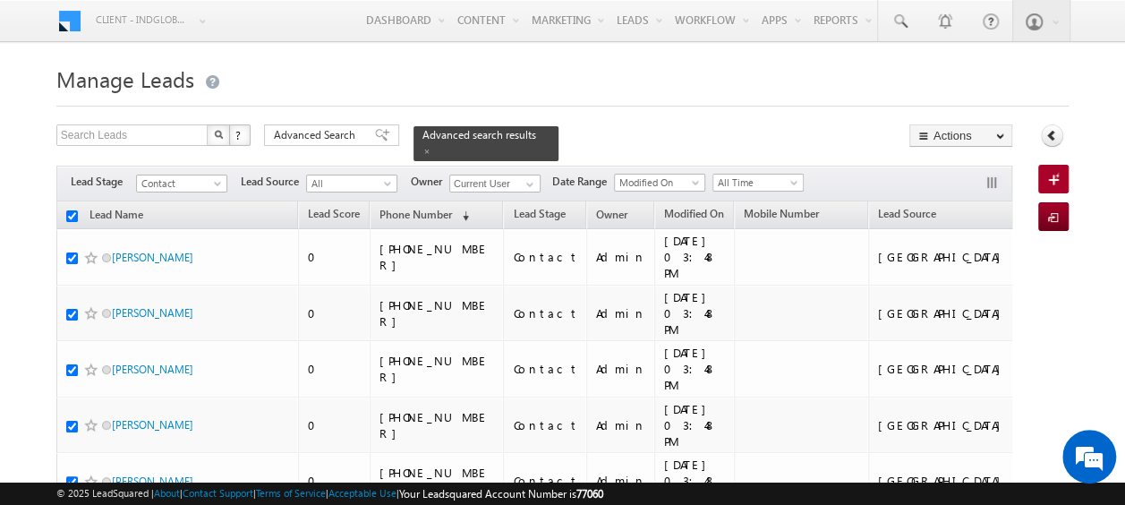
checkbox input "true"
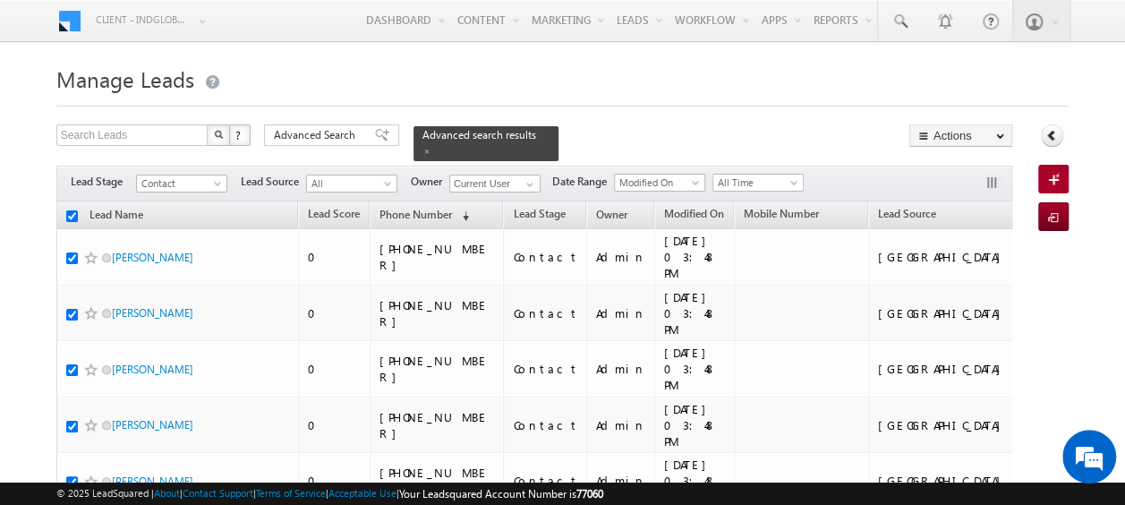
checkbox input "true"
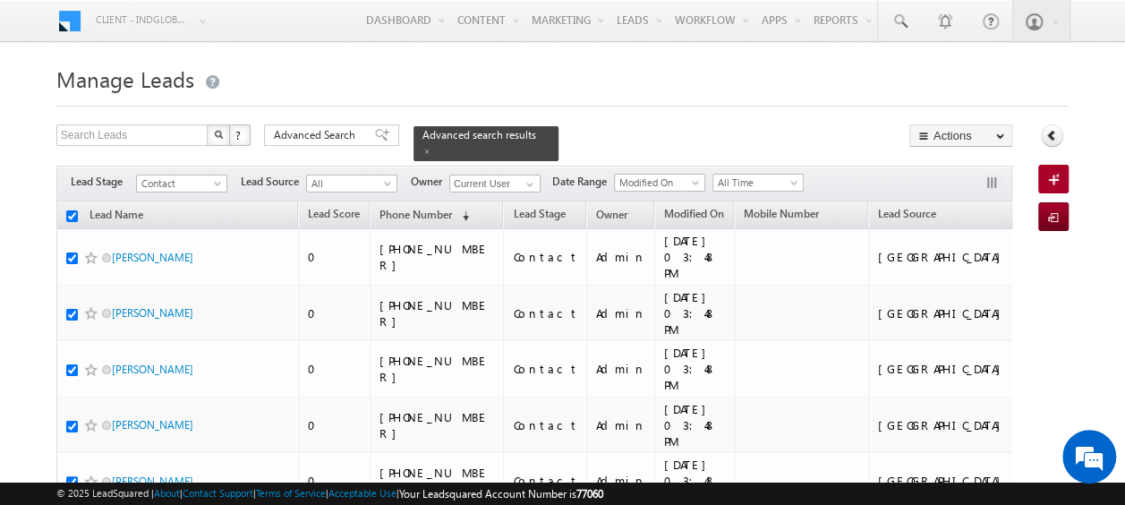
checkbox input "true"
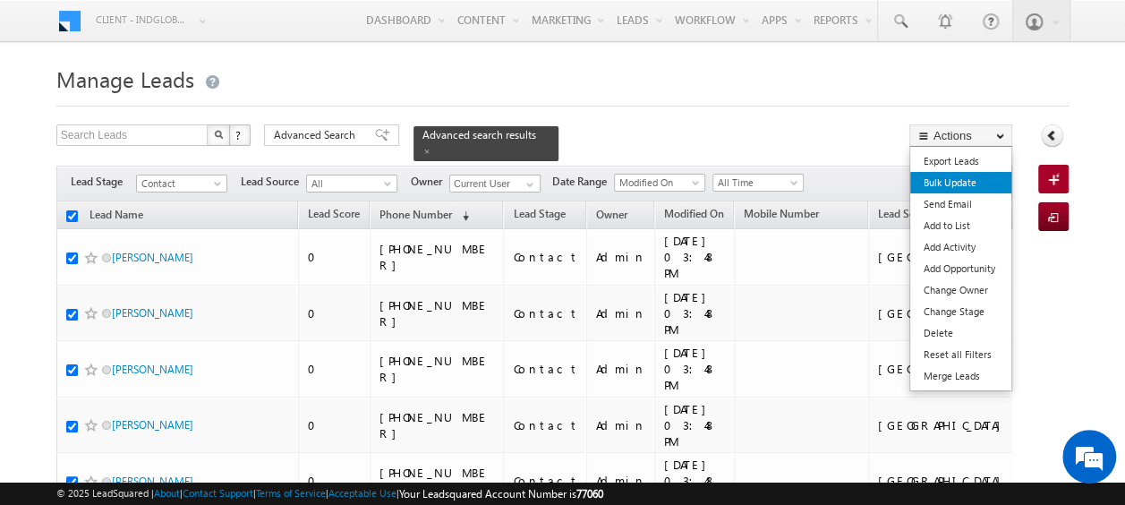
click at [952, 178] on link "Bulk Update" at bounding box center [960, 182] width 101 height 21
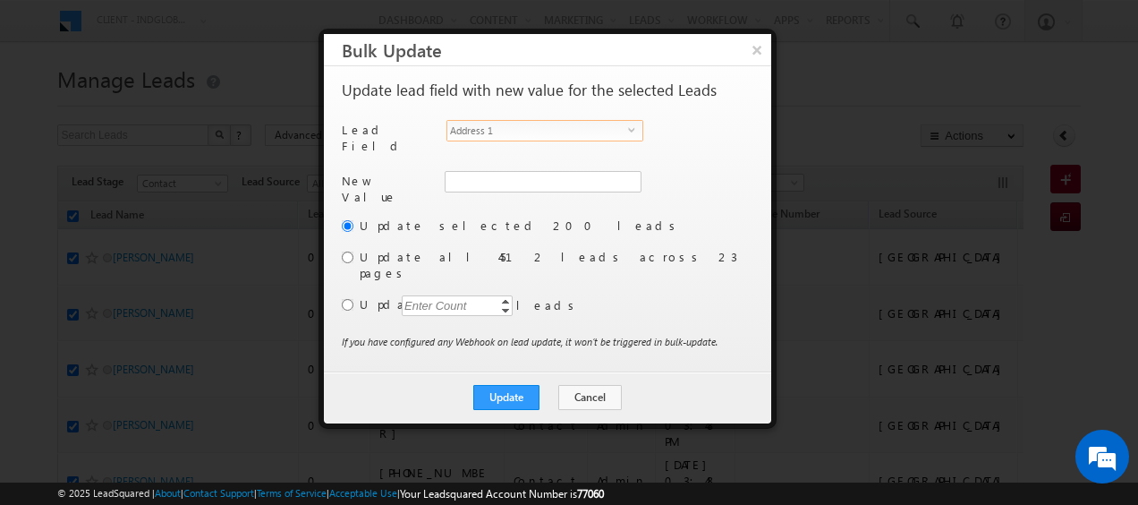
click at [634, 129] on span "select" at bounding box center [635, 129] width 14 height 8
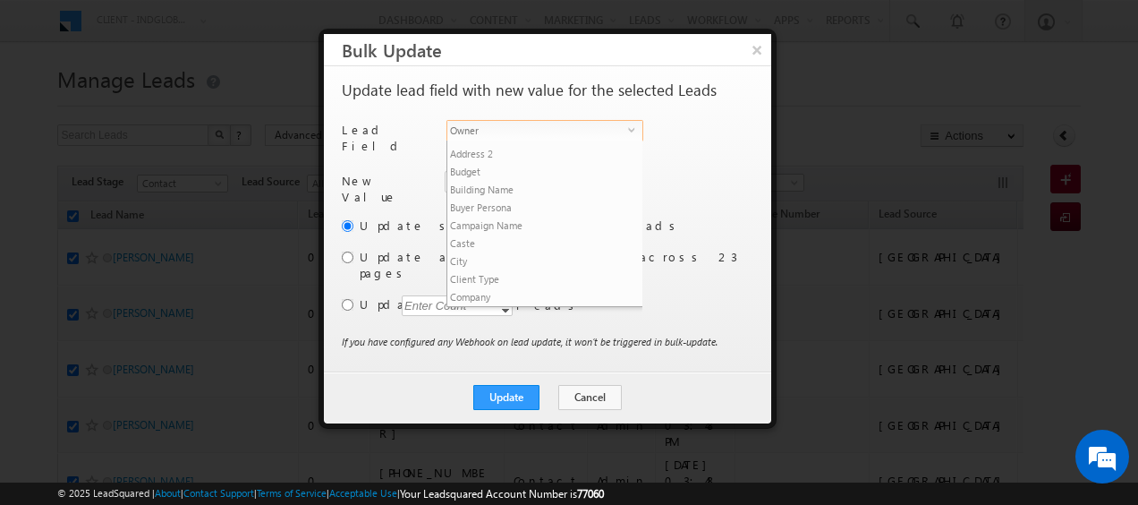
scroll to position [681, 0]
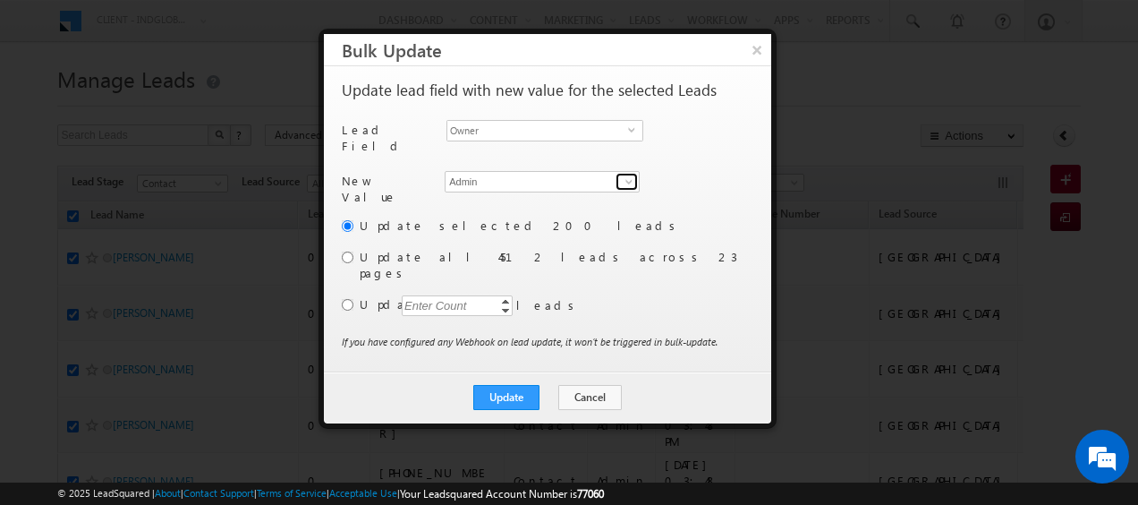
click at [630, 174] on span at bounding box center [629, 181] width 14 height 14
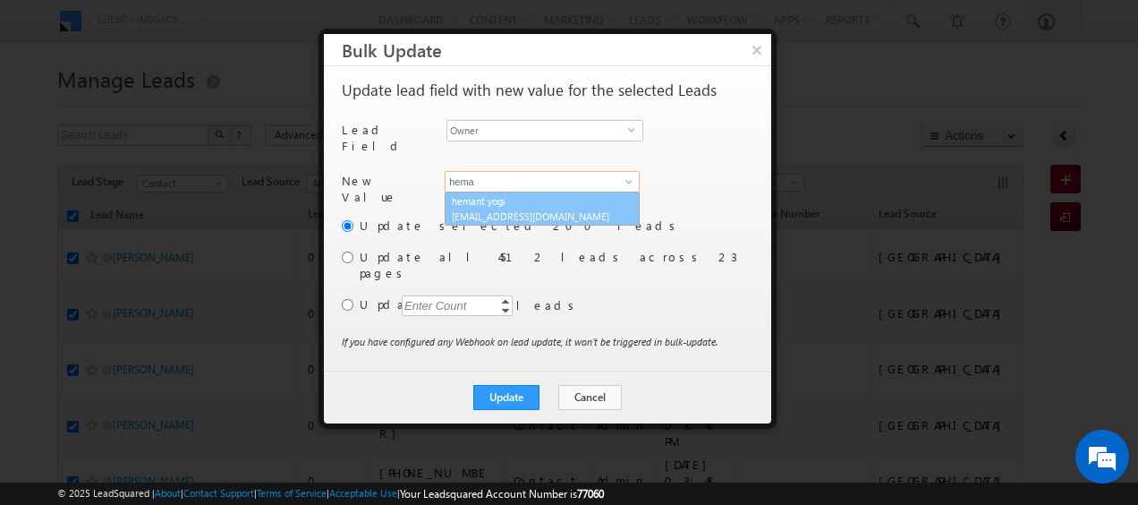
click at [524, 191] on link "hemant yogi hemant.yogi@indglobal.ae" at bounding box center [542, 208] width 195 height 34
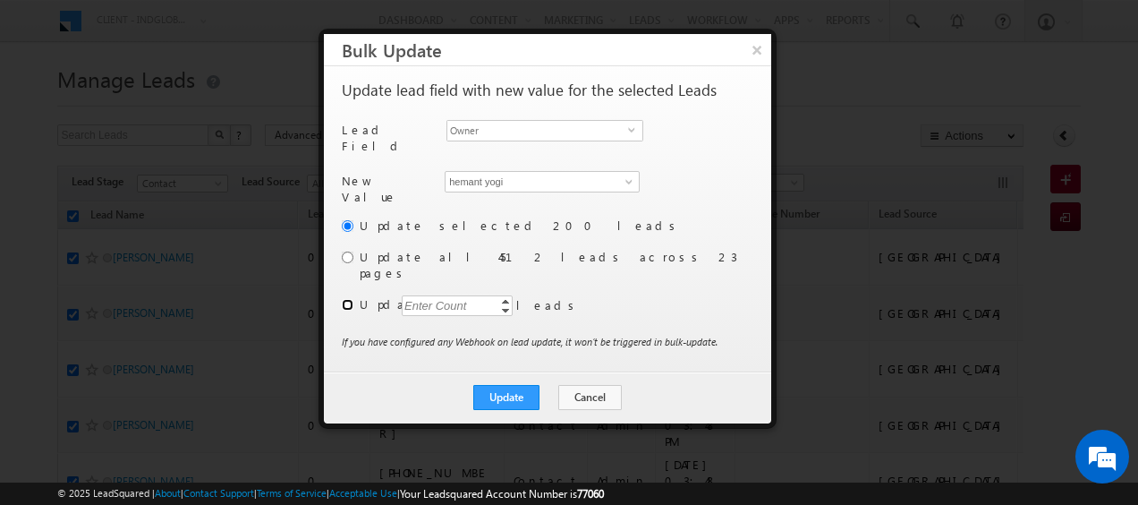
click at [347, 299] on input "radio" at bounding box center [348, 305] width 12 height 12
click at [439, 295] on div "Enter Count" at bounding box center [436, 305] width 68 height 21
click at [517, 385] on button "Update" at bounding box center [506, 397] width 66 height 25
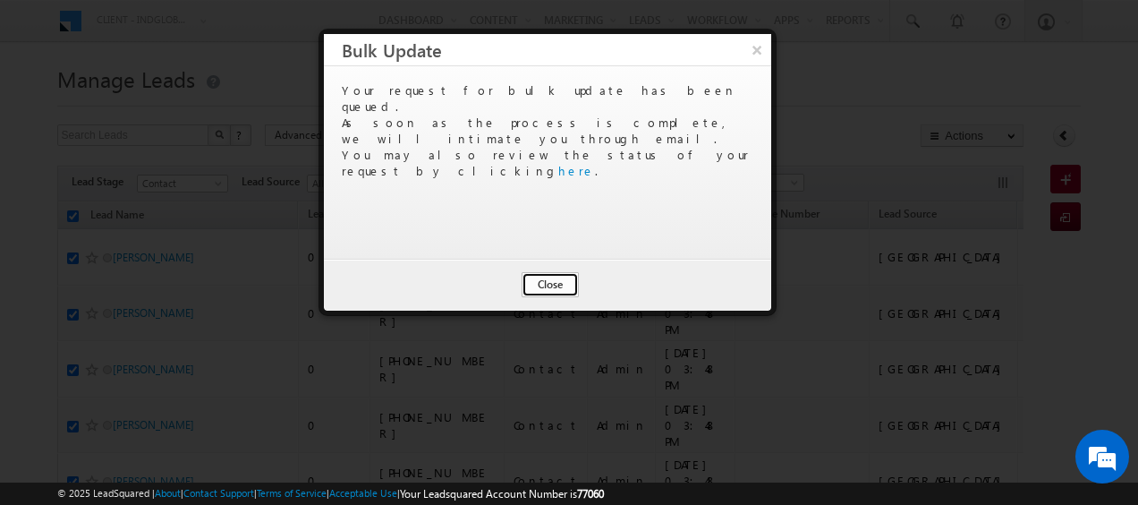
click at [549, 287] on button "Close" at bounding box center [550, 284] width 57 height 25
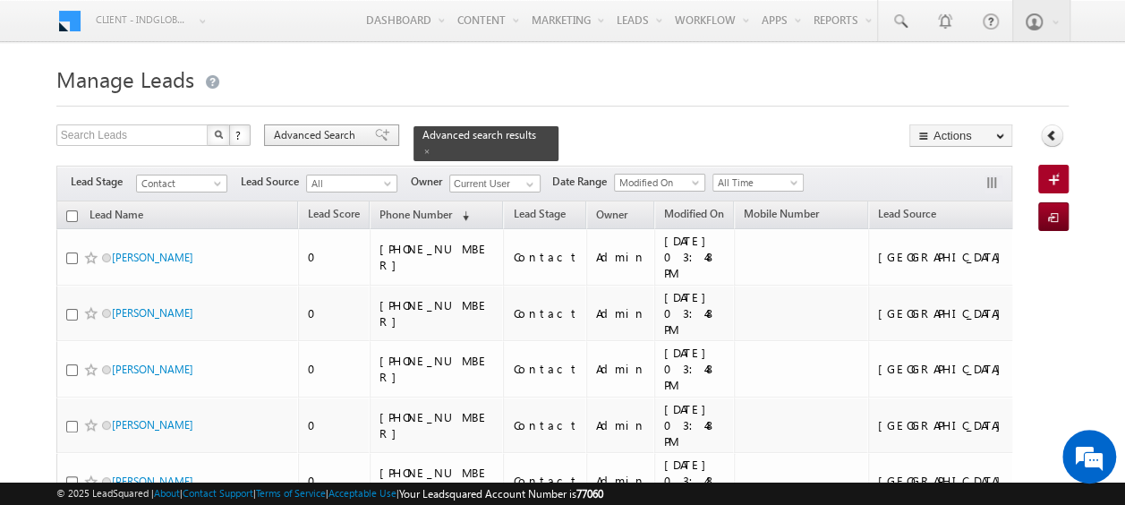
click at [334, 132] on span "Advanced Search" at bounding box center [317, 135] width 87 height 16
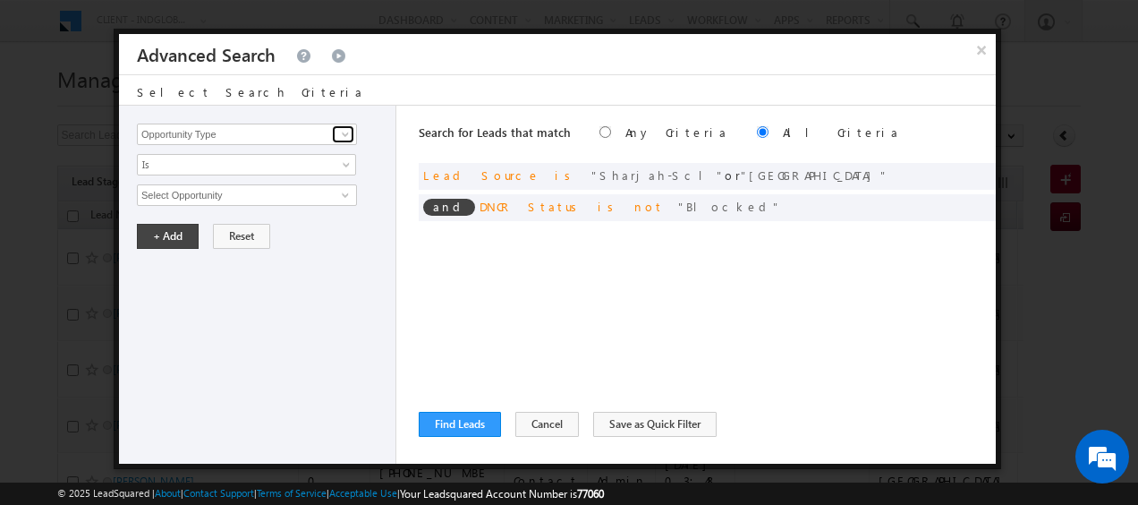
click at [345, 136] on span at bounding box center [345, 134] width 14 height 14
click at [708, 322] on div "Search for Leads that match Any Criteria All Criteria Note that the current tri…" at bounding box center [707, 285] width 577 height 358
click at [949, 174] on span at bounding box center [955, 173] width 13 height 13
click at [326, 193] on span "2 selected" at bounding box center [239, 195] width 203 height 20
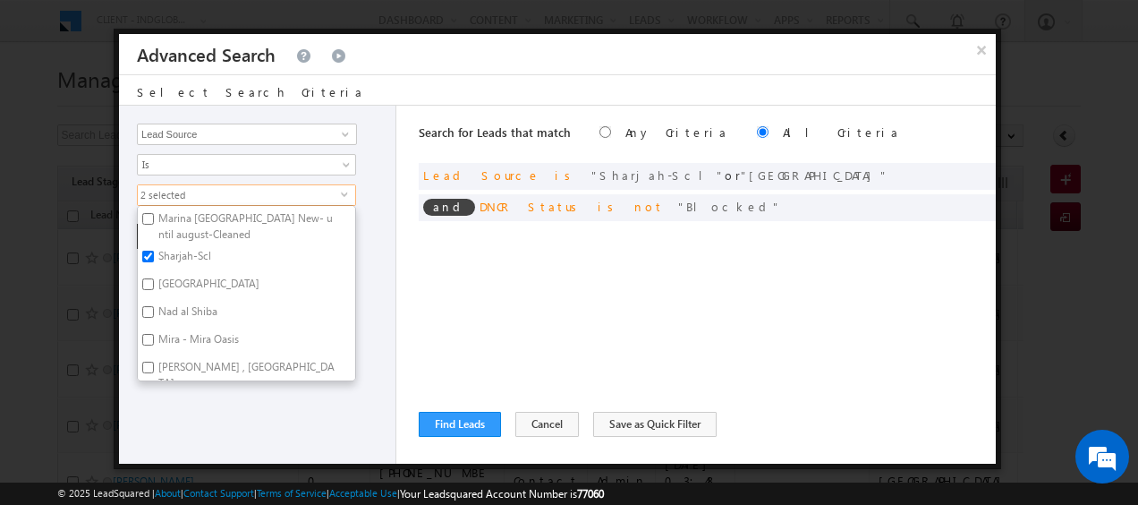
scroll to position [277, 0]
click at [148, 252] on input "Sharjah-Scl" at bounding box center [148, 257] width 12 height 12
click at [152, 279] on input "Town Square" at bounding box center [148, 285] width 12 height 12
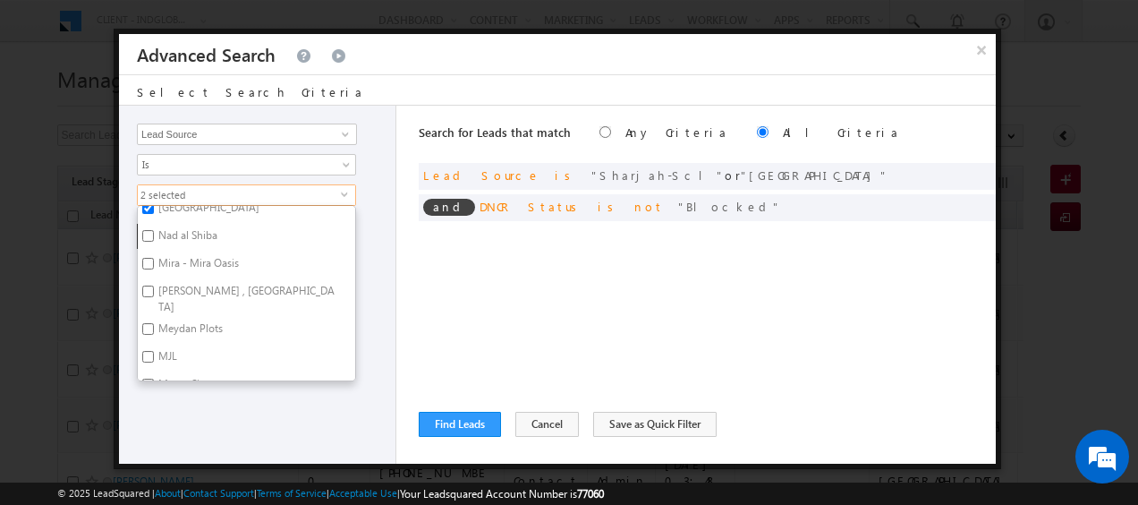
scroll to position [356, 0]
click at [152, 256] on input "Mira - Mira Oasis" at bounding box center [148, 262] width 12 height 12
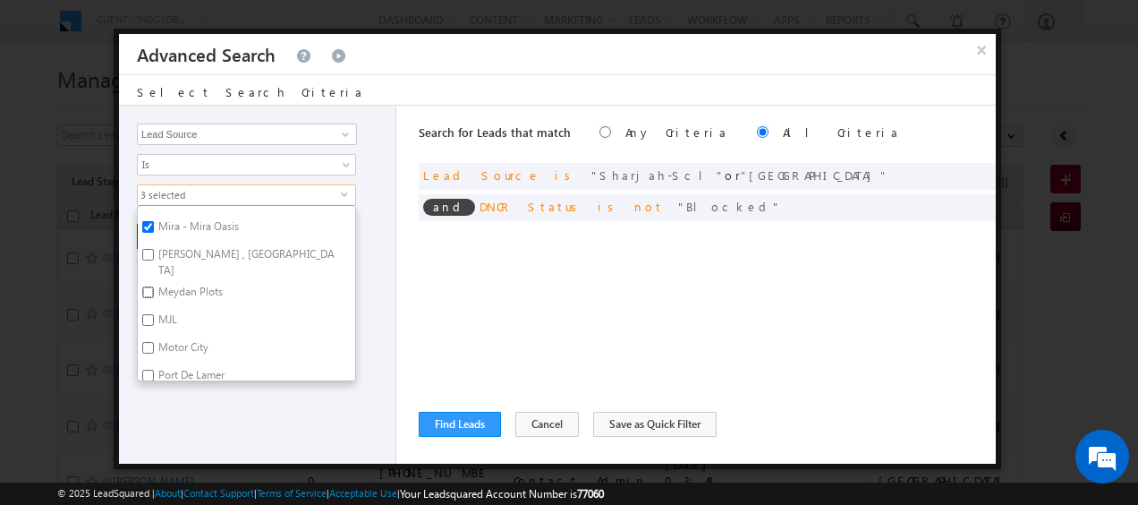
click at [150, 286] on input "Meydan Plots" at bounding box center [148, 292] width 12 height 12
click at [147, 342] on input "Motor City" at bounding box center [148, 348] width 12 height 12
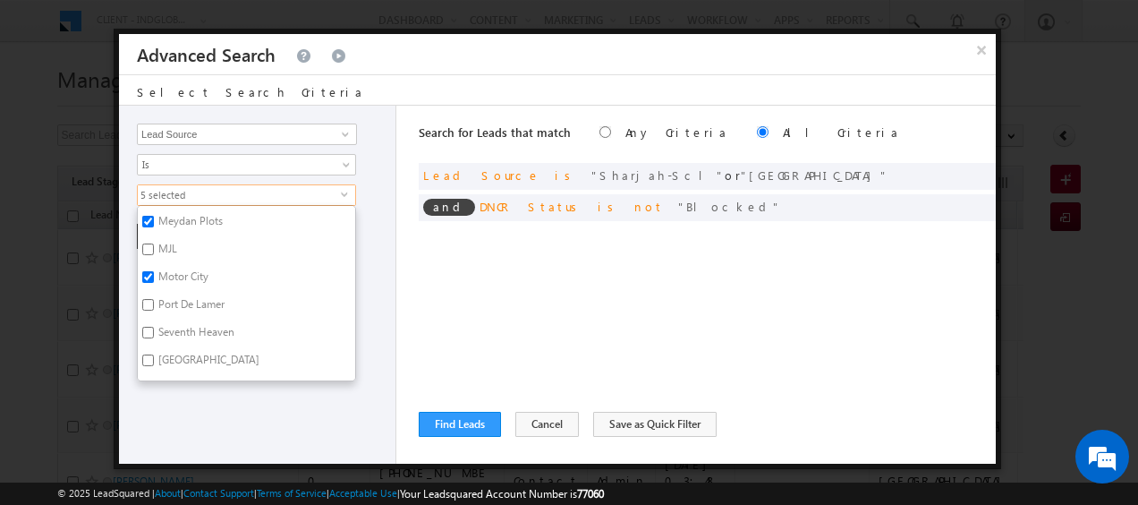
scroll to position [463, 0]
click at [152, 298] on input "Port De Lamer" at bounding box center [148, 304] width 12 height 12
click at [147, 245] on input "JUMEIRAH HEIGHTS" at bounding box center [148, 251] width 12 height 12
click at [149, 301] on input "Jumeirah Park" at bounding box center [148, 307] width 12 height 12
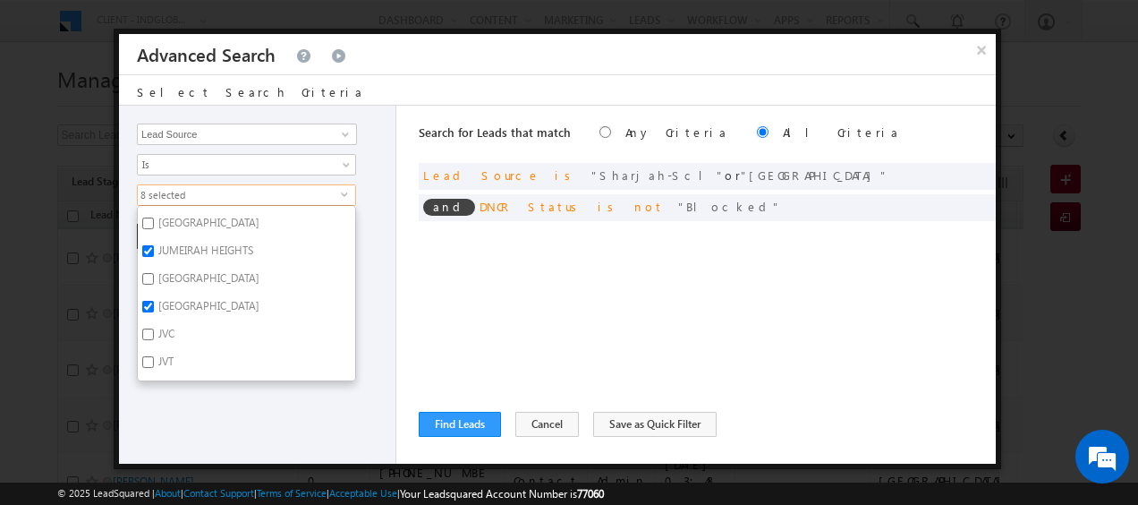
scroll to position [625, 0]
click at [149, 302] on input "JVC" at bounding box center [148, 308] width 12 height 12
click at [149, 329] on input "JVT" at bounding box center [148, 335] width 12 height 12
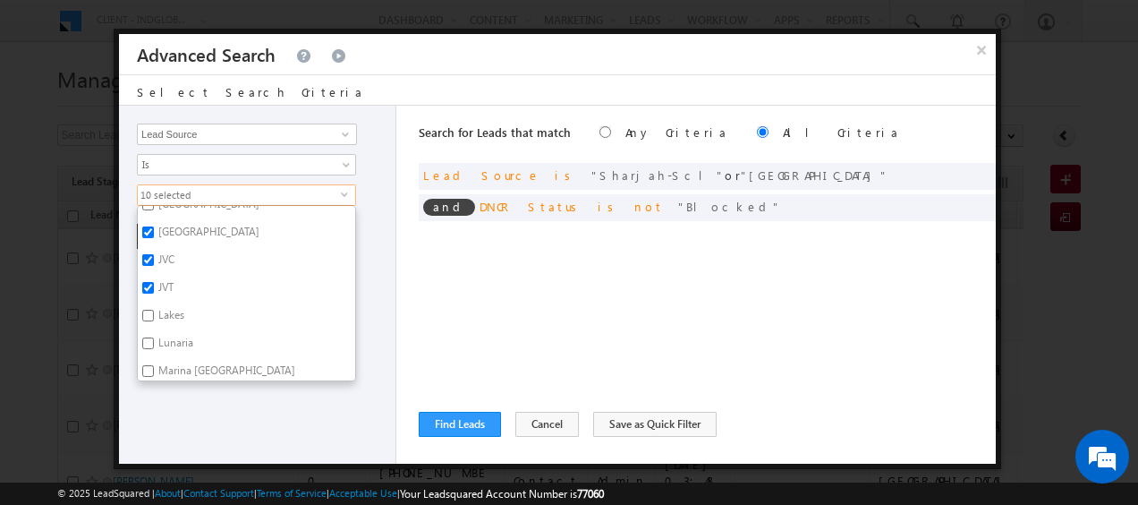
scroll to position [674, 0]
click at [147, 309] on input "Lakes" at bounding box center [148, 315] width 12 height 12
click at [147, 337] on input "Marina Dubai" at bounding box center [148, 343] width 12 height 12
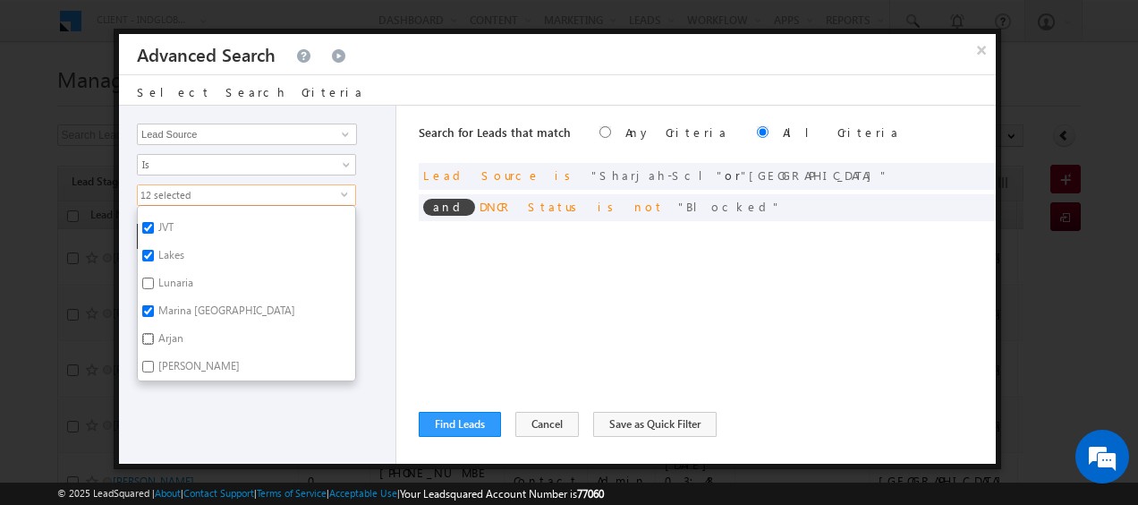
click at [147, 333] on input "Arjan" at bounding box center [148, 339] width 12 height 12
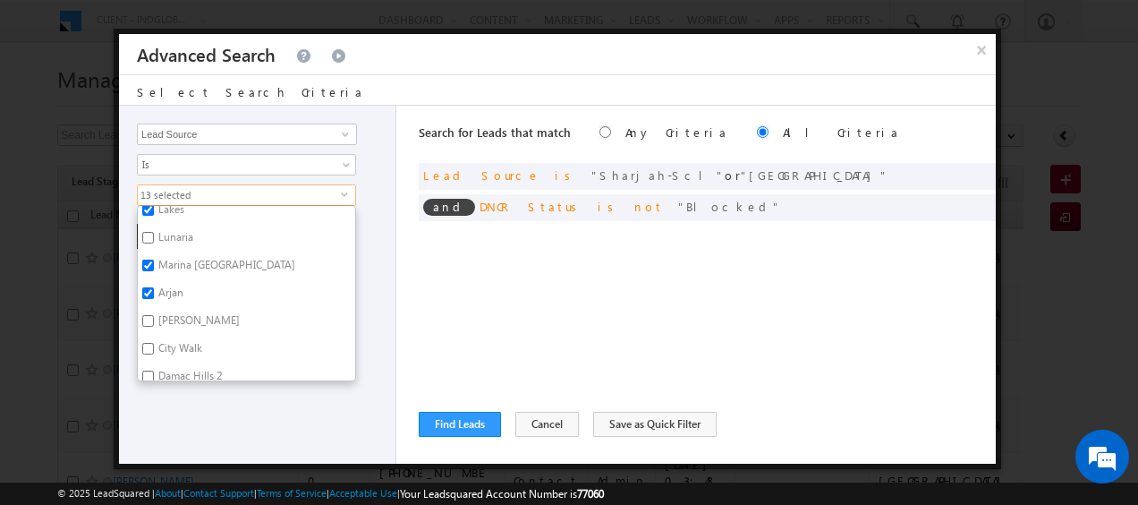
scroll to position [779, 0]
click at [147, 314] on input "Al Barari" at bounding box center [148, 320] width 12 height 12
click at [146, 371] on label "Damac Hills 2" at bounding box center [189, 378] width 102 height 28
click at [146, 371] on input "Damac Hills 2" at bounding box center [148, 376] width 12 height 12
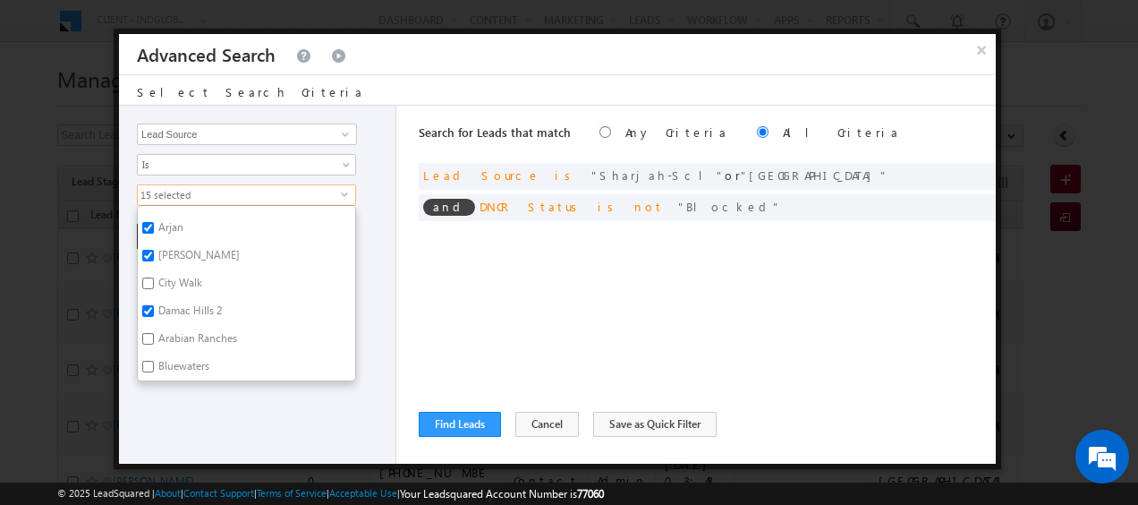
scroll to position [847, 0]
click at [150, 329] on input "Arabian Ranches" at bounding box center [148, 335] width 12 height 12
click at [150, 329] on input "Damac Hills 1" at bounding box center [148, 335] width 12 height 12
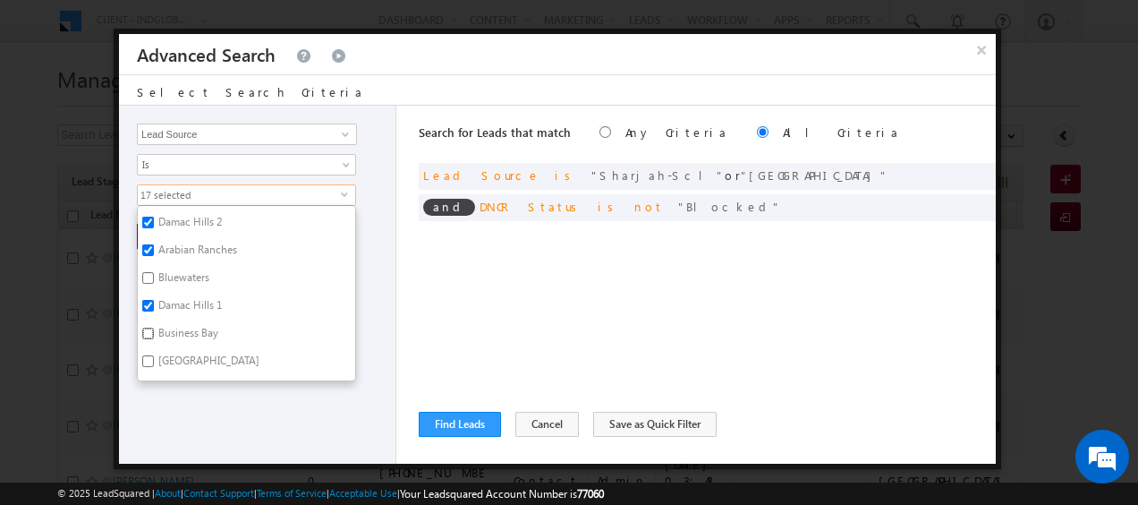
click at [150, 328] on input "Business Bay" at bounding box center [148, 334] width 12 height 12
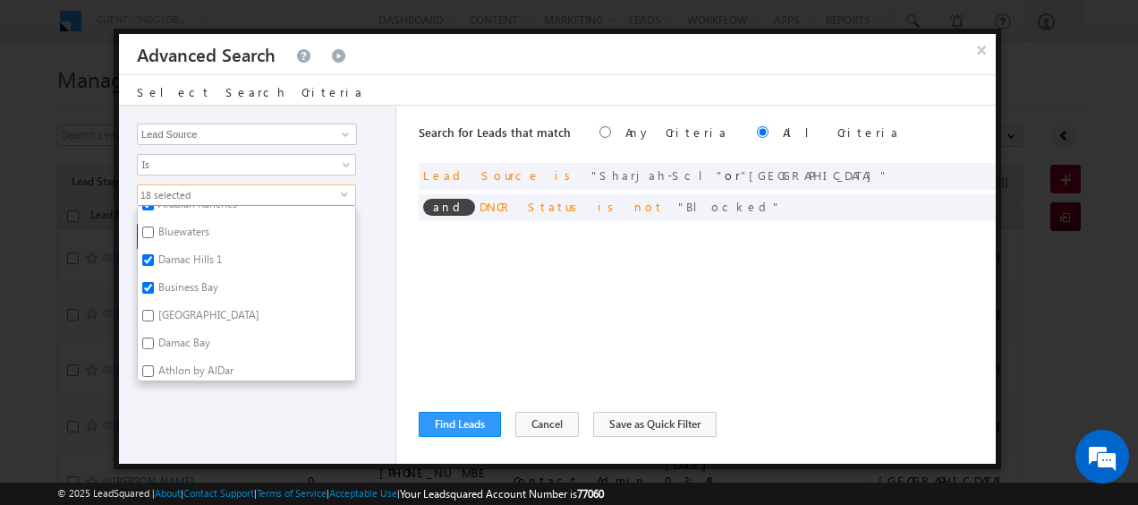
scroll to position [983, 0]
click at [150, 305] on input "Dubai Creek" at bounding box center [148, 311] width 12 height 12
click at [149, 333] on input "Damac Bay" at bounding box center [148, 339] width 12 height 12
click at [142, 314] on input "Athlon by AlDar" at bounding box center [148, 320] width 12 height 12
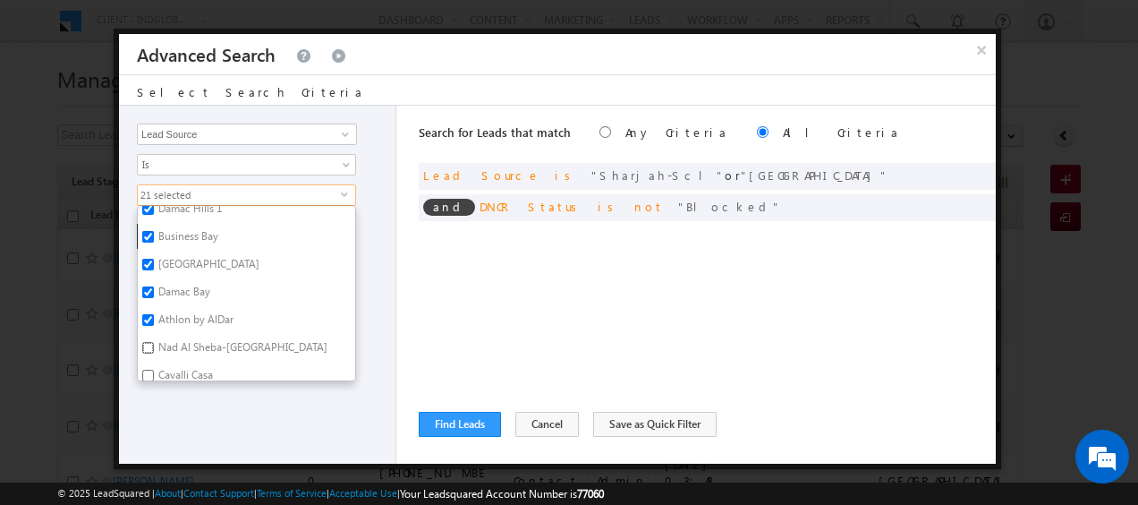
click at [149, 342] on input "Nad Al Sheba-Berkeley Palace" at bounding box center [148, 348] width 12 height 12
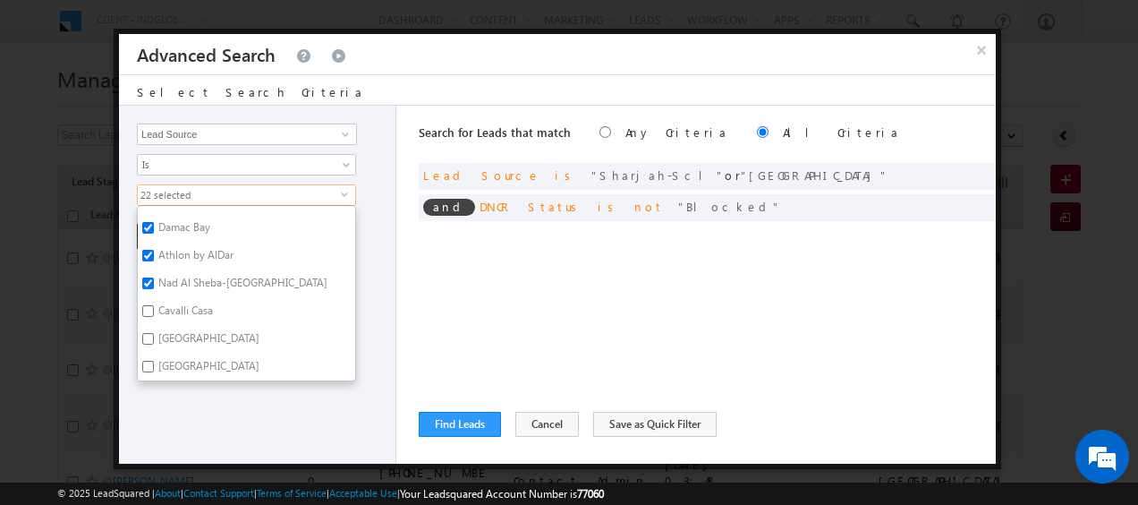
scroll to position [1094, 0]
click at [150, 304] on input "Cavalli Casa" at bounding box center [148, 310] width 12 height 12
click at [150, 332] on input "Dubai South" at bounding box center [148, 338] width 12 height 12
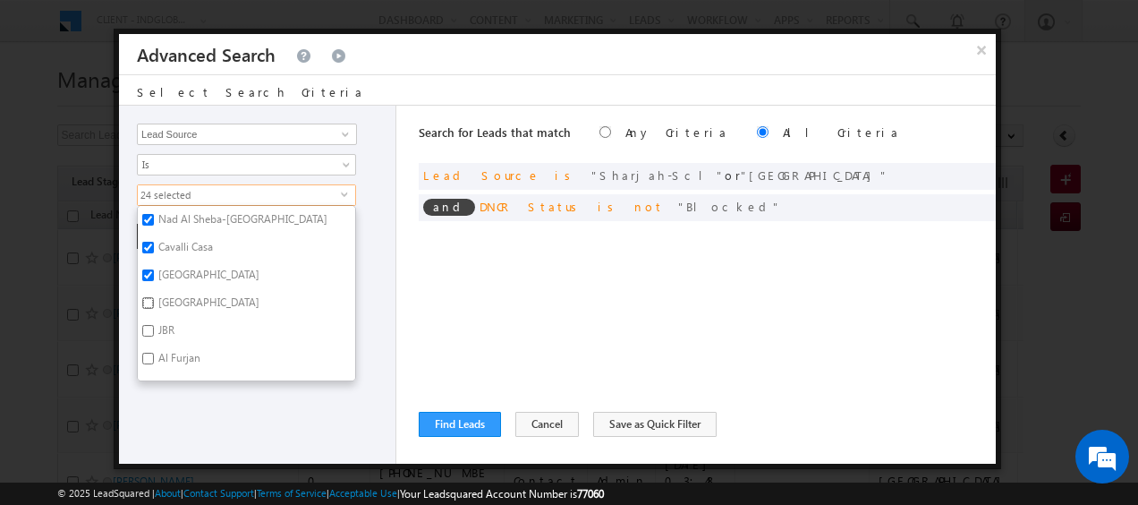
click at [149, 297] on input "DUBAI HILLS" at bounding box center [148, 303] width 12 height 12
click at [154, 347] on label "Al Furjan" at bounding box center [178, 361] width 81 height 28
click at [154, 353] on input "Al Furjan" at bounding box center [148, 359] width 12 height 12
click at [147, 353] on input "Emaar BeachFront" at bounding box center [148, 359] width 12 height 12
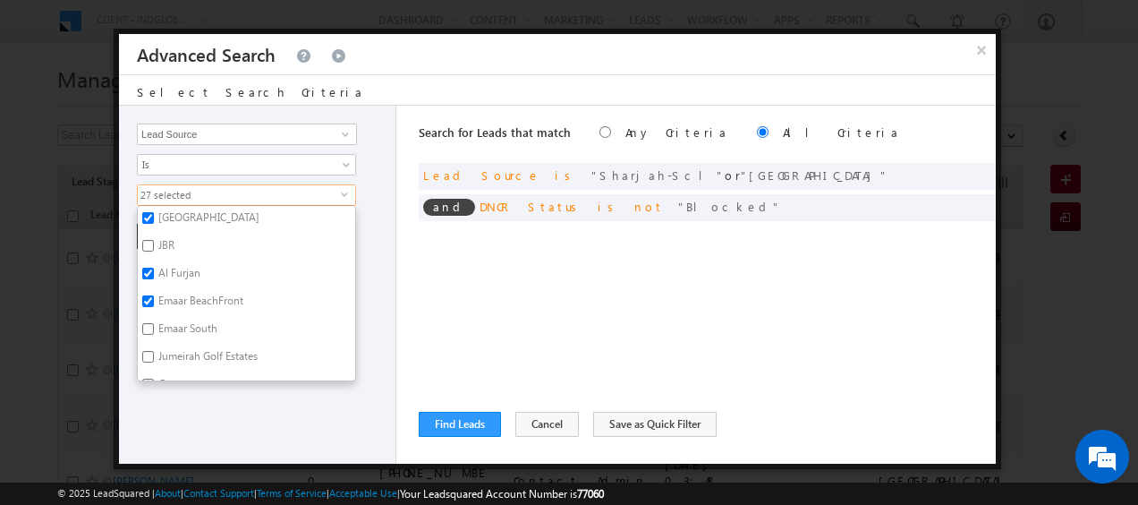
scroll to position [1246, 0]
click at [147, 346] on label "Jumeirah Golf Estates" at bounding box center [207, 356] width 138 height 28
click at [147, 347] on input "Jumeirah Golf Estates" at bounding box center [148, 353] width 12 height 12
click at [149, 319] on input "Emaar South" at bounding box center [148, 325] width 12 height 12
click at [362, 275] on div "Opportunity Type Lead Activity Task Sales Group Prospect Id Address 1 Address 2…" at bounding box center [257, 285] width 277 height 358
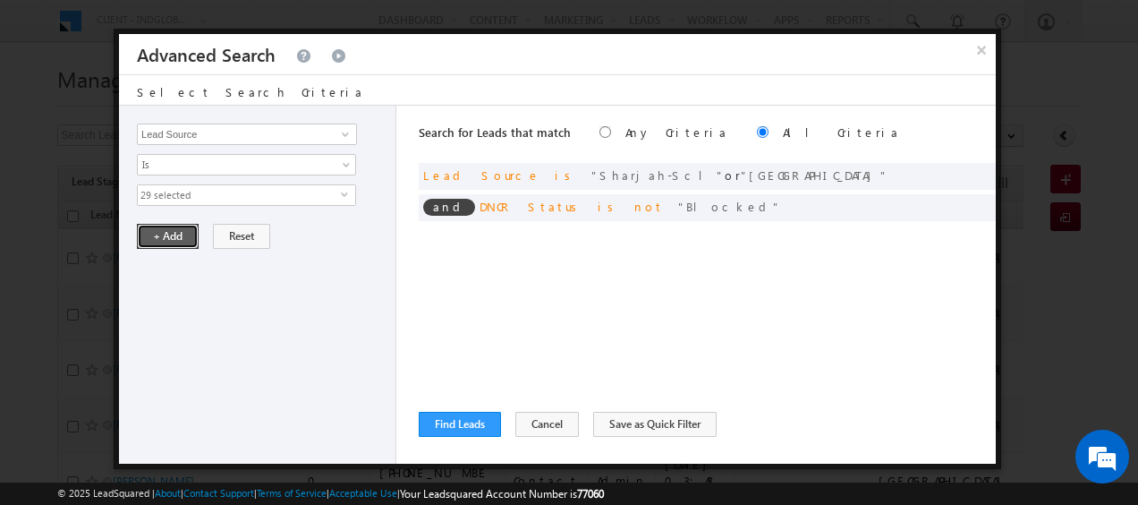
click at [169, 234] on button "+ Add" at bounding box center [168, 236] width 62 height 25
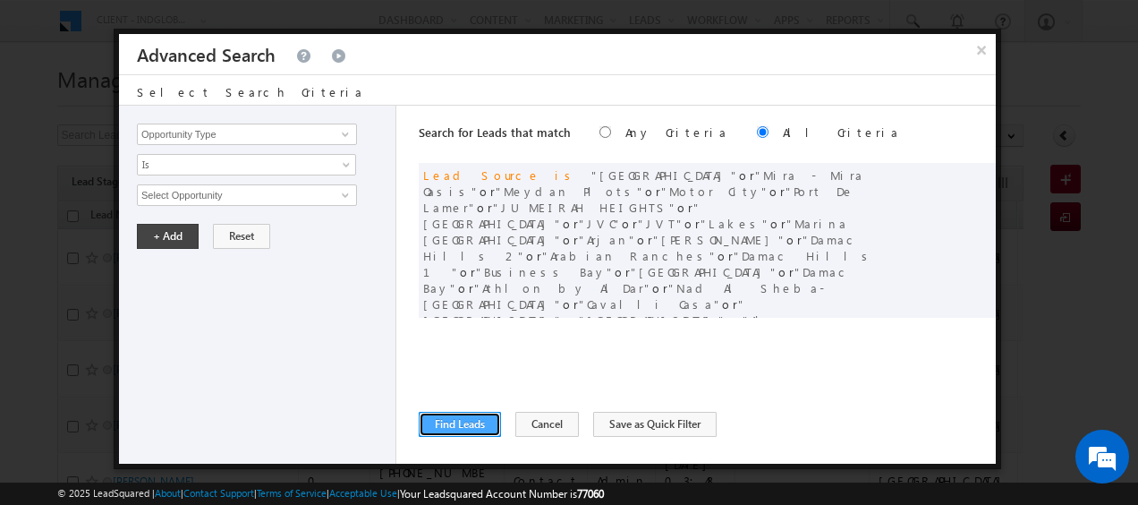
click at [468, 421] on button "Find Leads" at bounding box center [460, 424] width 82 height 25
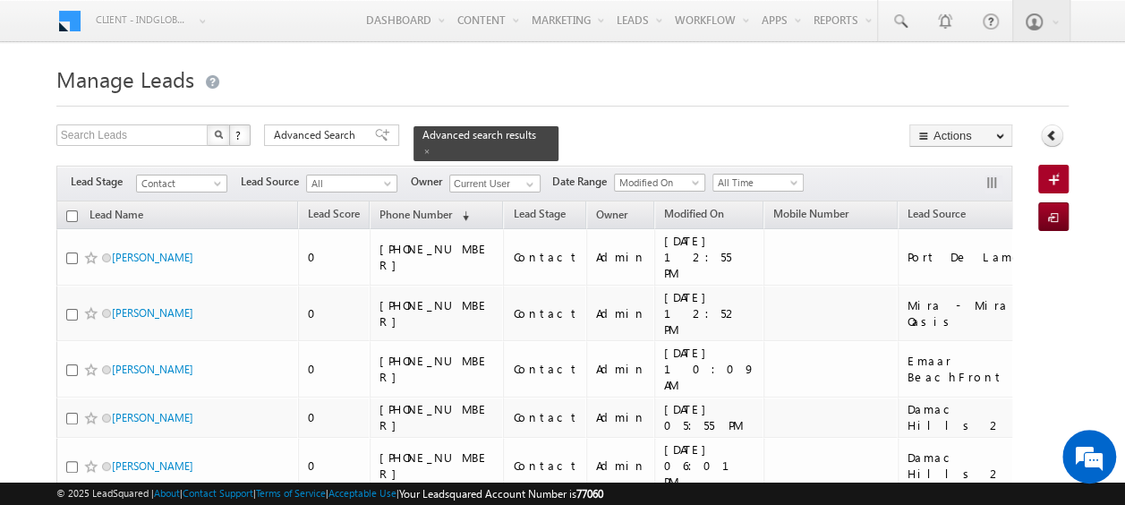
click at [70, 210] on input "checkbox" at bounding box center [72, 216] width 12 height 12
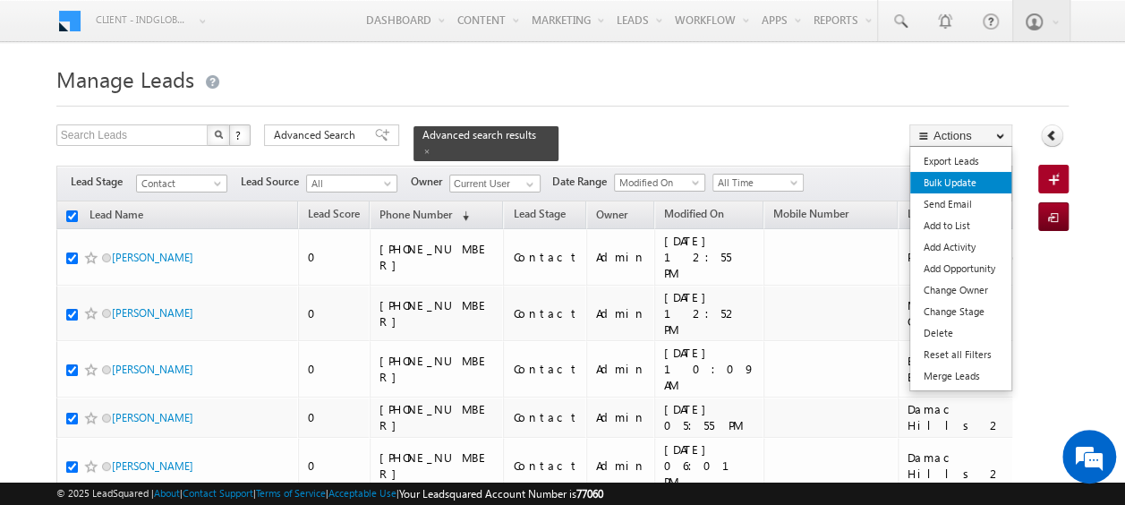
click at [957, 186] on link "Bulk Update" at bounding box center [960, 182] width 101 height 21
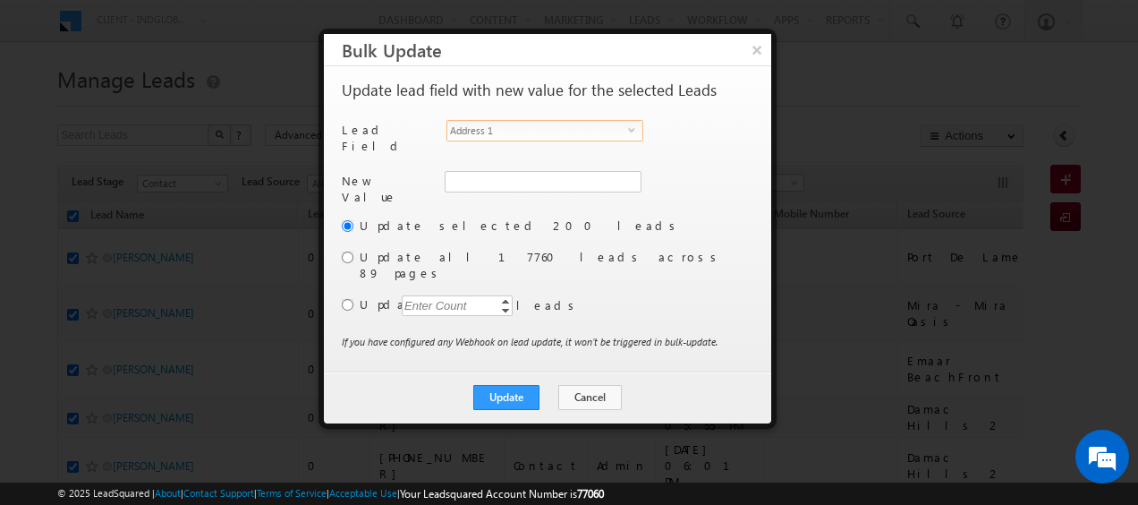
click at [628, 125] on span "select" at bounding box center [635, 129] width 14 height 8
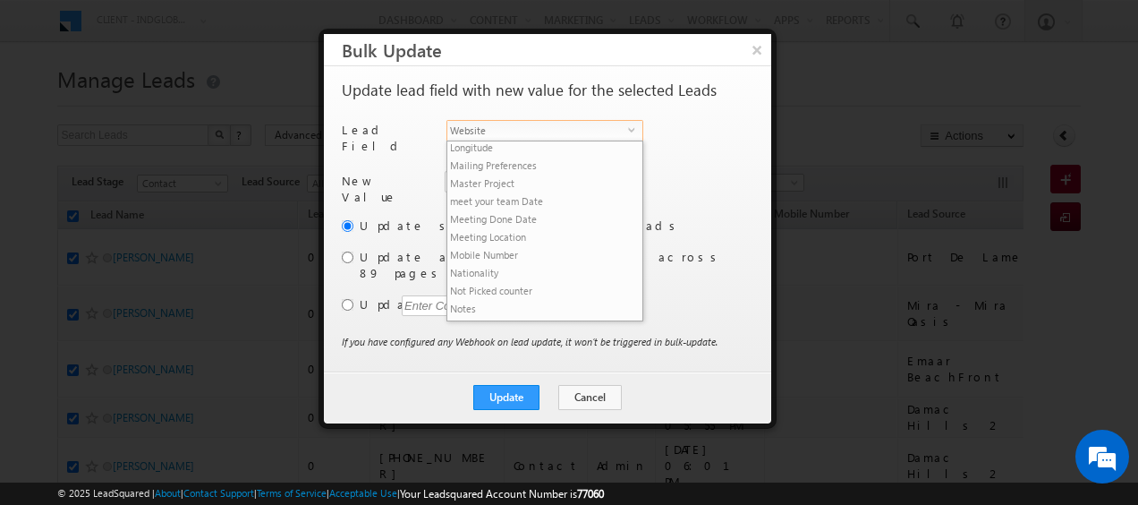
scroll to position [1289, 0]
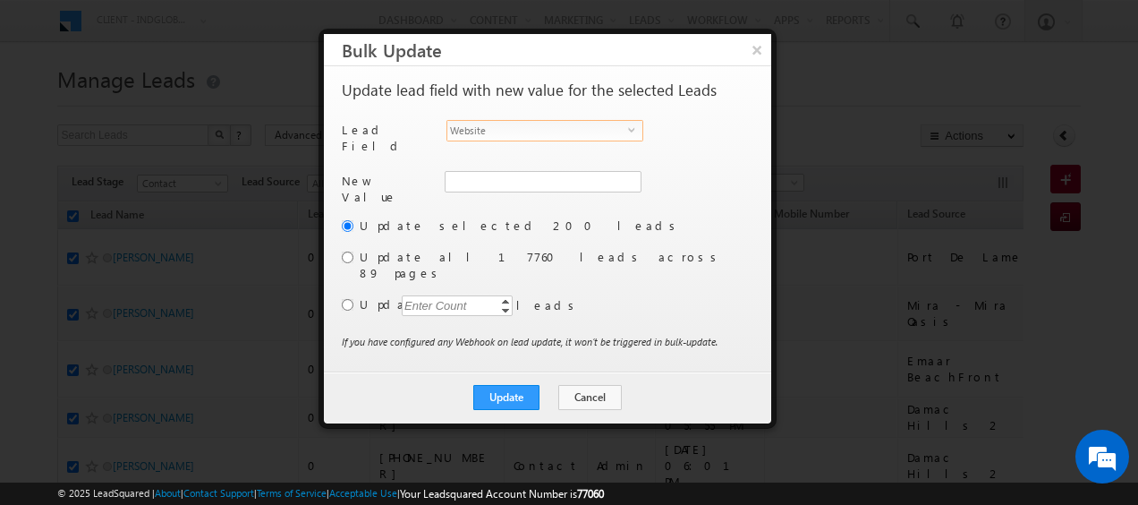
click at [628, 125] on span "select" at bounding box center [635, 129] width 14 height 8
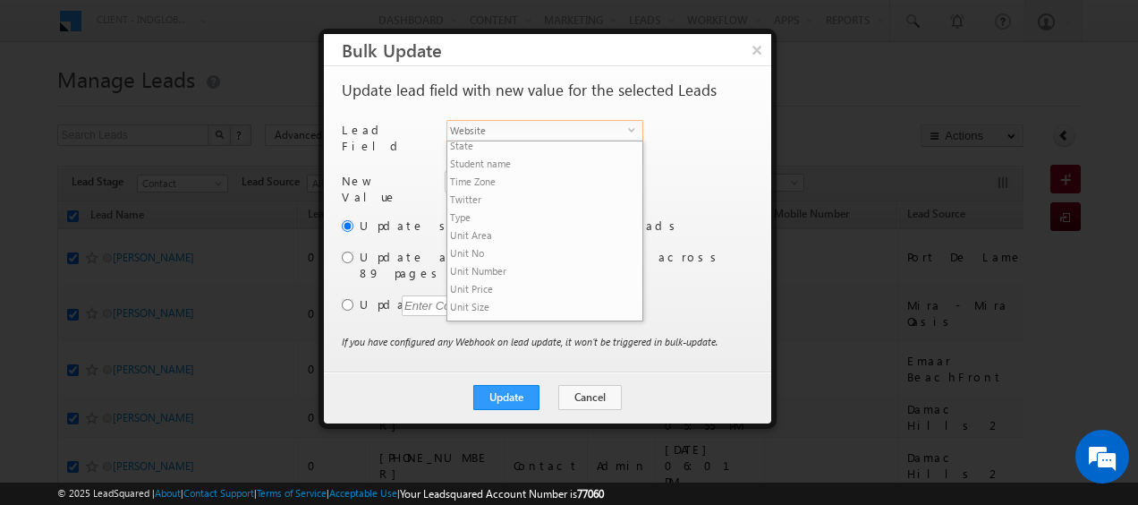
scroll to position [842, 0]
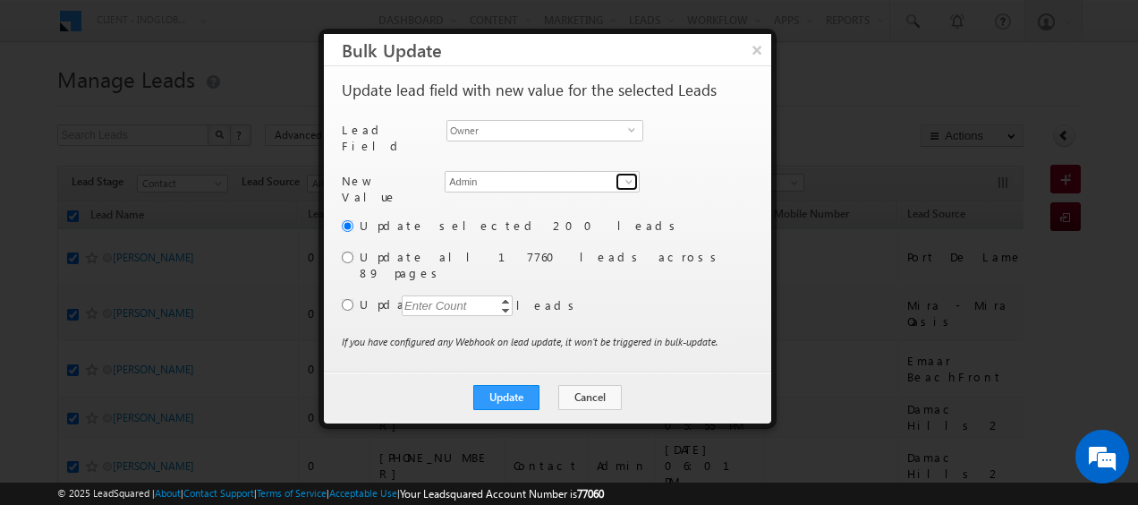
click at [630, 176] on span at bounding box center [629, 181] width 14 height 14
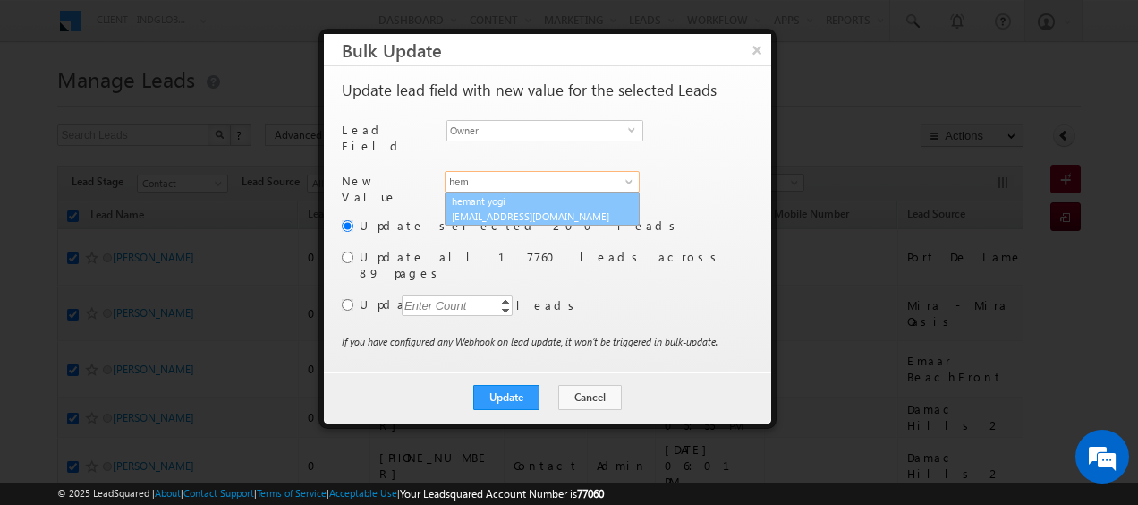
click at [574, 209] on span "hemant.yogi@indglobal.ae" at bounding box center [532, 215] width 161 height 13
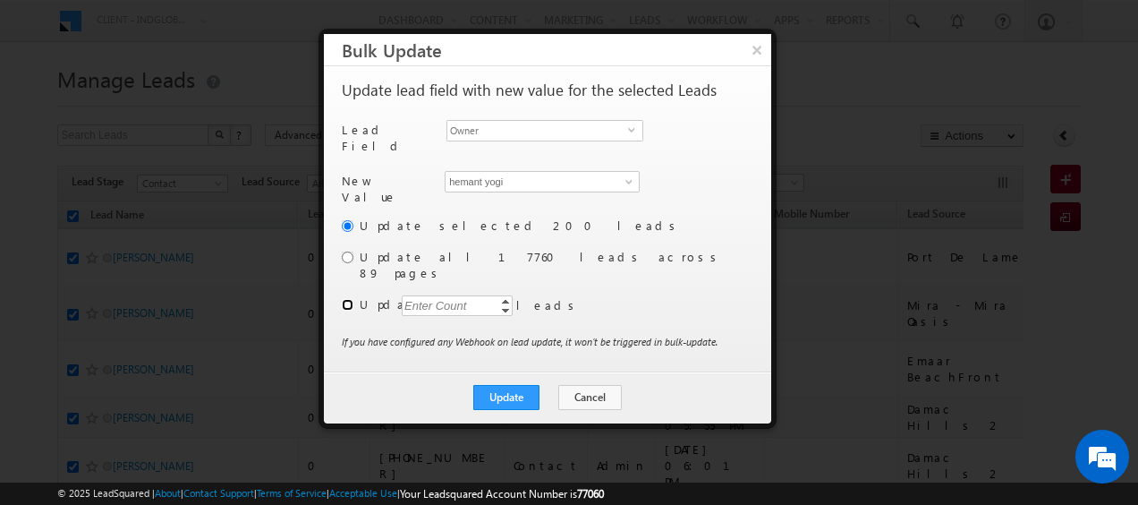
click at [350, 299] on input "radio" at bounding box center [348, 305] width 12 height 12
click at [410, 295] on div "Enter Count" at bounding box center [436, 305] width 68 height 21
click at [526, 385] on button "Update" at bounding box center [506, 397] width 66 height 25
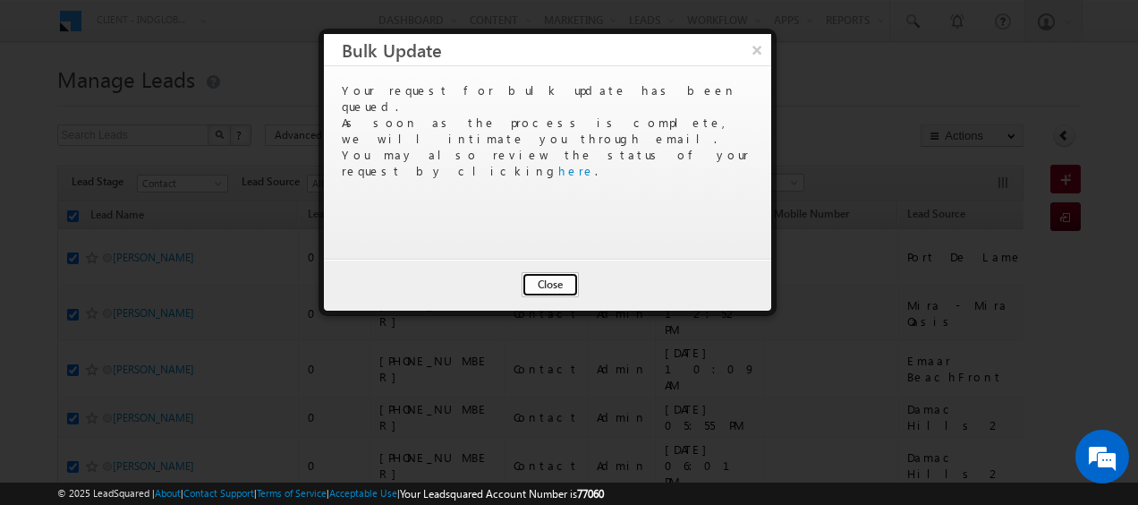
click at [549, 285] on button "Close" at bounding box center [550, 284] width 57 height 25
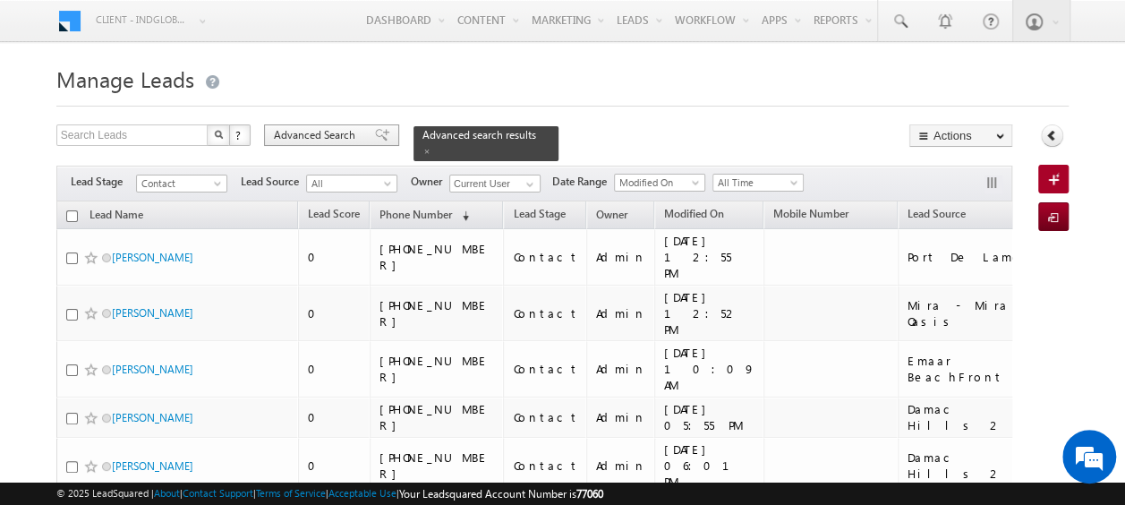
click at [324, 127] on span "Advanced Search" at bounding box center [317, 135] width 87 height 16
